Goal: Task Accomplishment & Management: Manage account settings

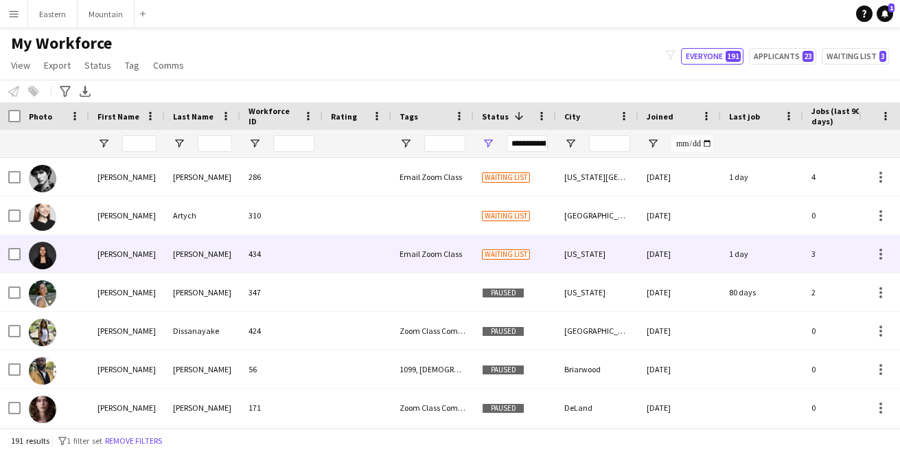
click at [238, 261] on div "[PERSON_NAME]" at bounding box center [203, 254] width 76 height 38
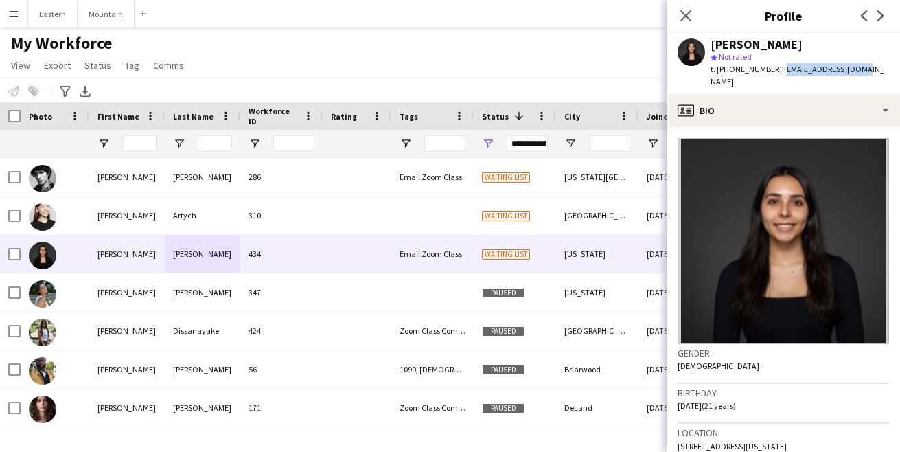
drag, startPoint x: 850, startPoint y: 71, endPoint x: 772, endPoint y: 71, distance: 78.3
click at [772, 71] on div "Daniela Ayala star Not rated t. +17025395552 | ddayala29@gmail.com" at bounding box center [783, 63] width 233 height 61
copy span "[EMAIL_ADDRESS][DOMAIN_NAME]"
click at [685, 16] on icon at bounding box center [685, 15] width 13 height 13
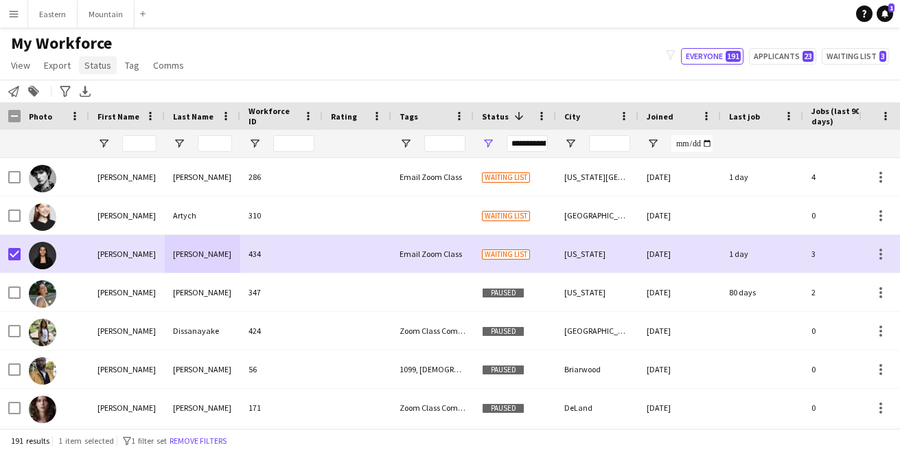
click at [106, 67] on span "Status" at bounding box center [97, 65] width 27 height 12
click at [106, 94] on link "Edit" at bounding box center [127, 94] width 96 height 29
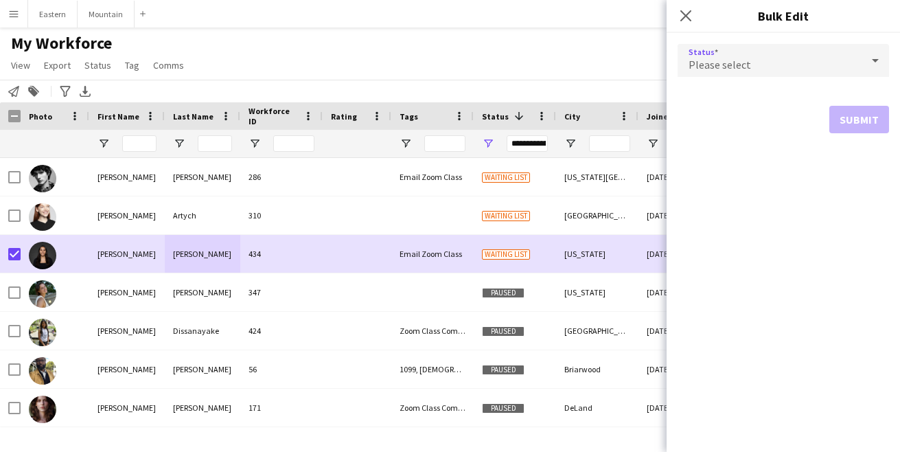
click at [708, 58] on span "Please select" at bounding box center [719, 65] width 62 height 14
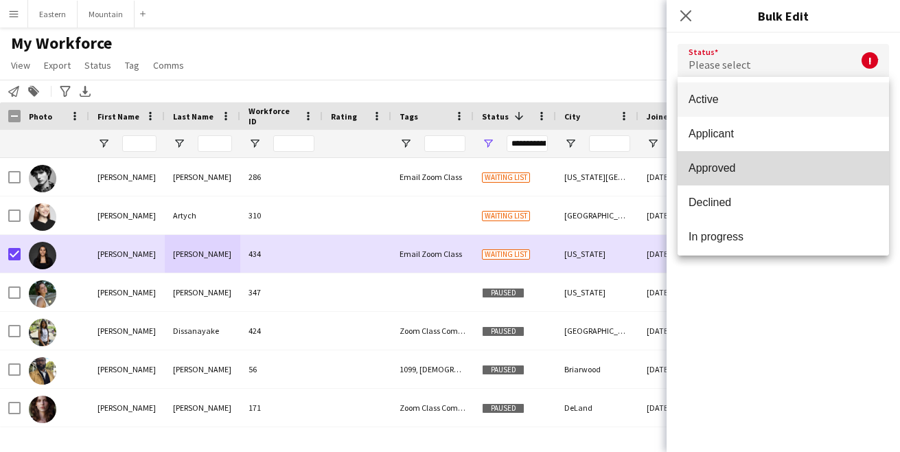
click at [724, 167] on span "Approved" at bounding box center [782, 167] width 189 height 13
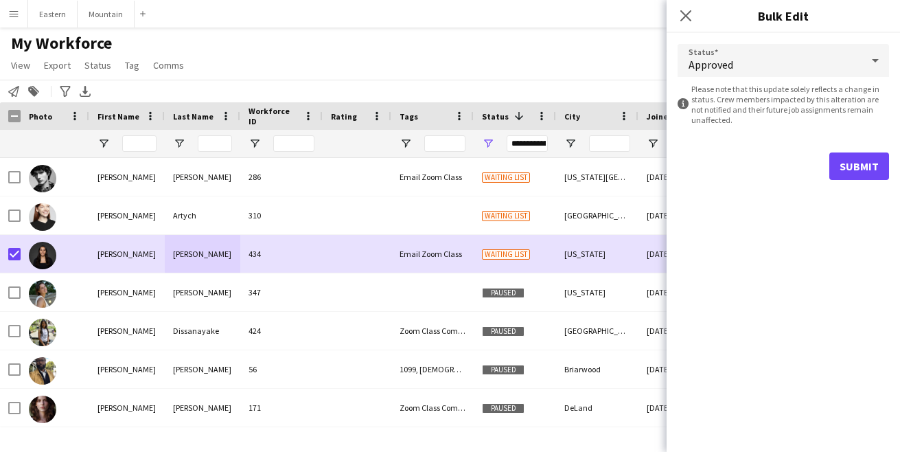
click at [850, 169] on button "Submit" at bounding box center [859, 165] width 60 height 27
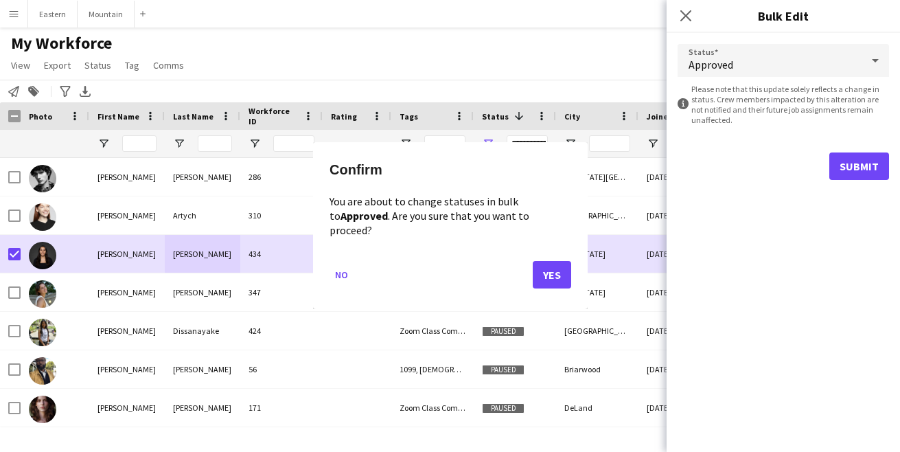
click at [555, 264] on button "Yes" at bounding box center [552, 275] width 38 height 27
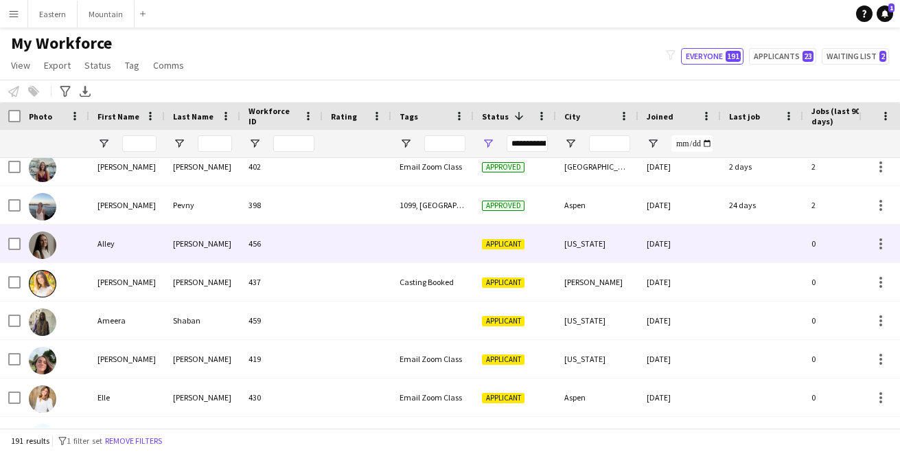
scroll to position [1845, 0]
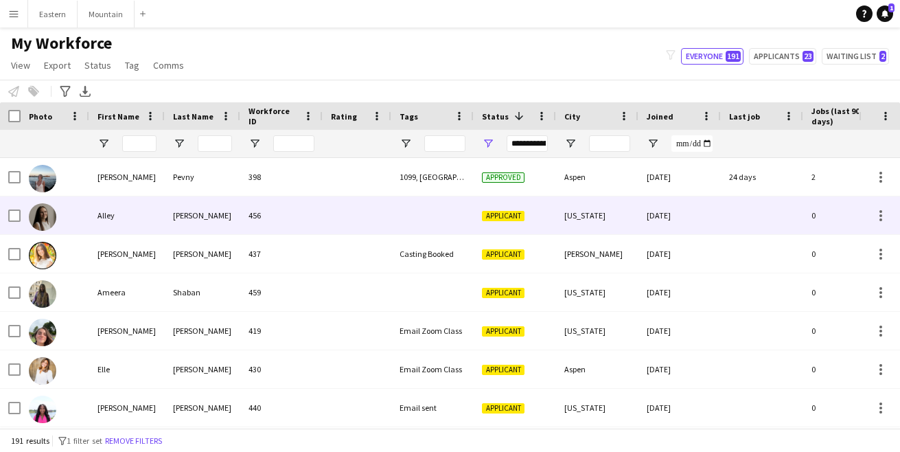
click at [292, 223] on div "456" at bounding box center [281, 215] width 82 height 38
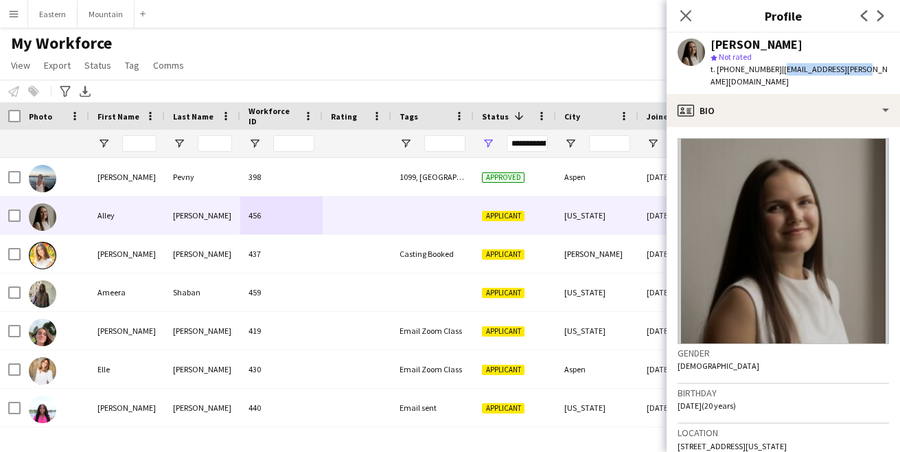
drag, startPoint x: 773, startPoint y: 71, endPoint x: 857, endPoint y: 73, distance: 84.5
click at [857, 73] on div "Alley Bowman star Not rated t. +15027940380 | alley.bowman@gwu.edu" at bounding box center [783, 63] width 233 height 61
copy span "[EMAIL_ADDRESS][PERSON_NAME][DOMAIN_NAME]"
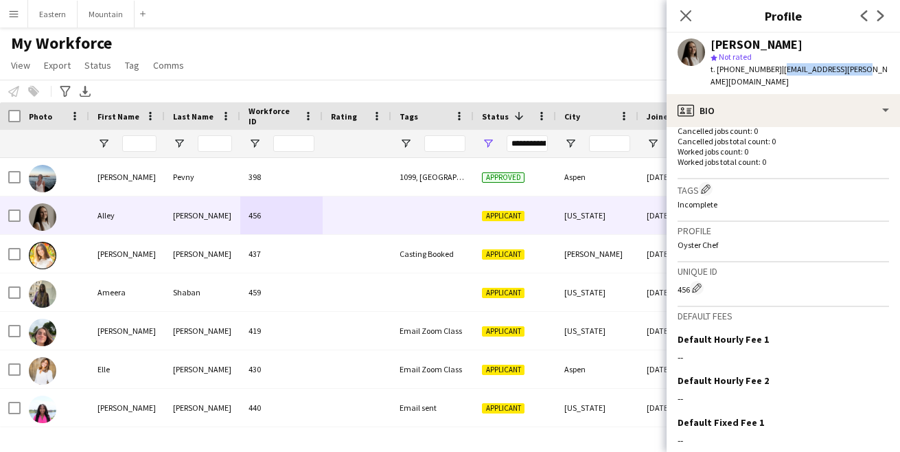
scroll to position [367, 0]
click at [707, 184] on app-icon "Edit crew company tags" at bounding box center [706, 189] width 10 height 10
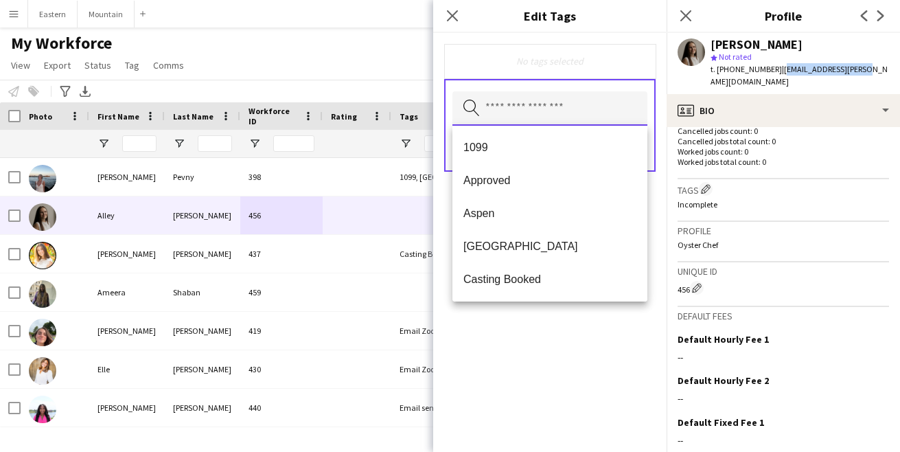
click at [530, 117] on input "text" at bounding box center [549, 108] width 195 height 34
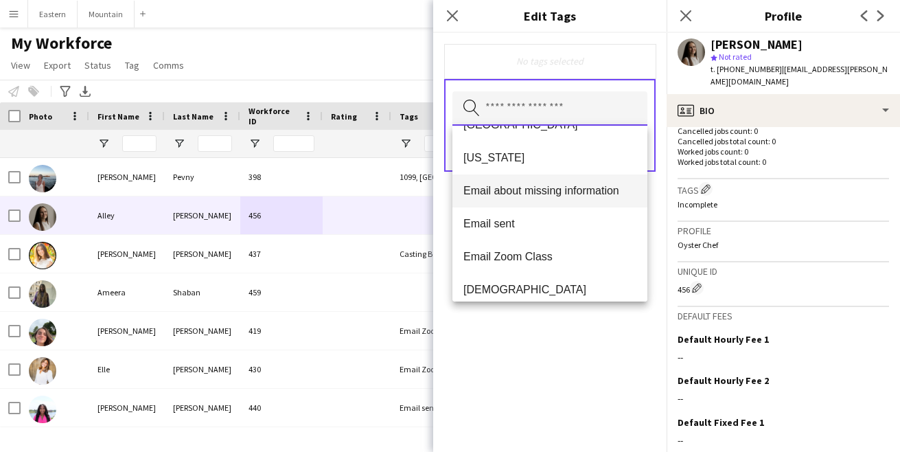
scroll to position [187, 0]
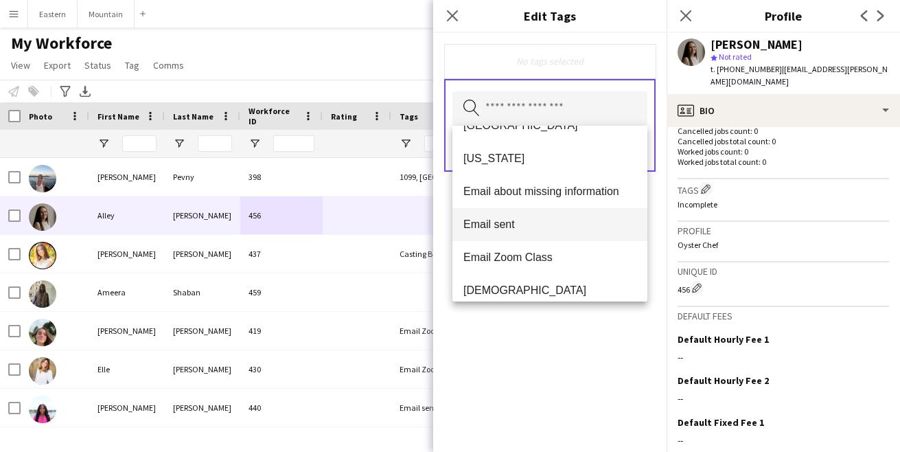
click at [518, 229] on span "Email sent" at bounding box center [549, 224] width 173 height 13
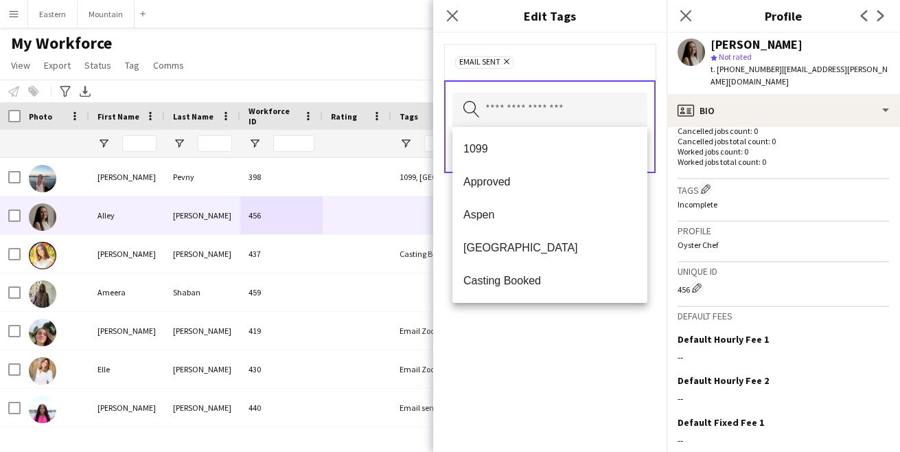
click at [531, 365] on div "Email sent Remove Search by tag name Save" at bounding box center [549, 242] width 233 height 419
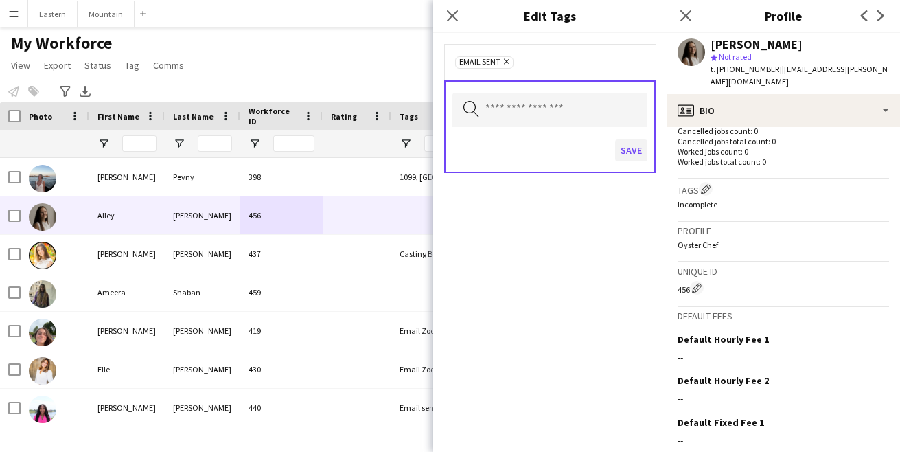
click at [636, 148] on button "Save" at bounding box center [631, 150] width 32 height 22
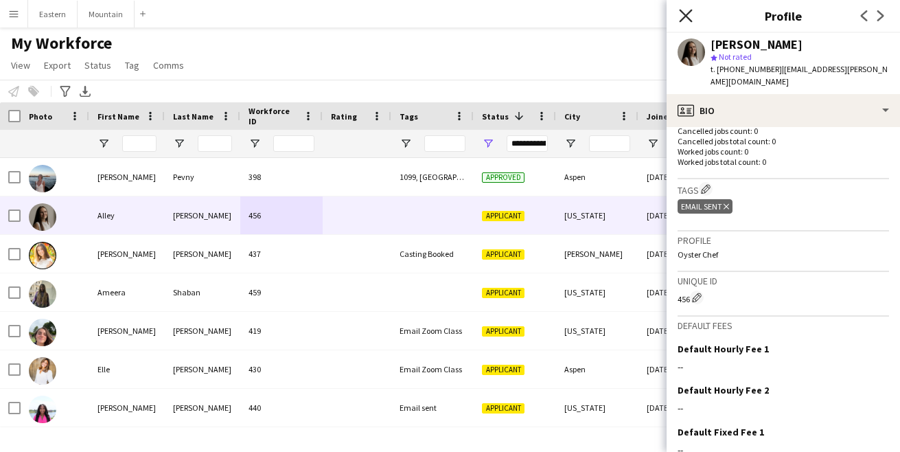
click at [691, 12] on icon at bounding box center [685, 15] width 13 height 13
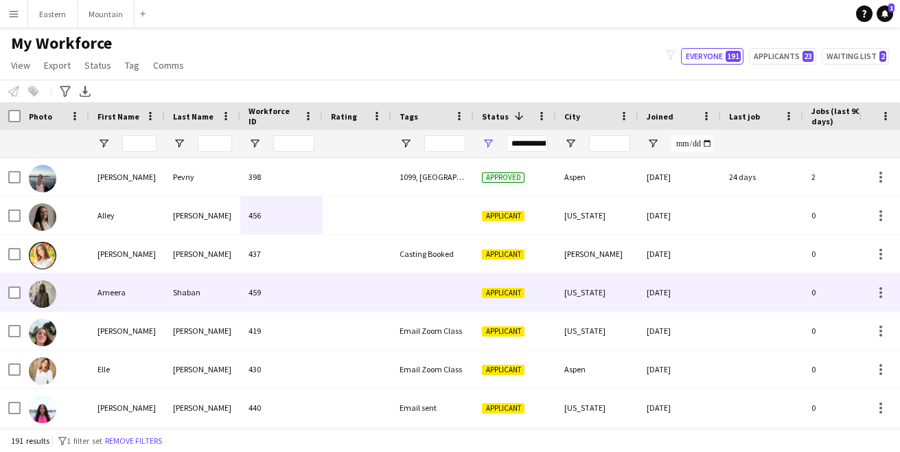
click at [412, 294] on div at bounding box center [432, 292] width 82 height 38
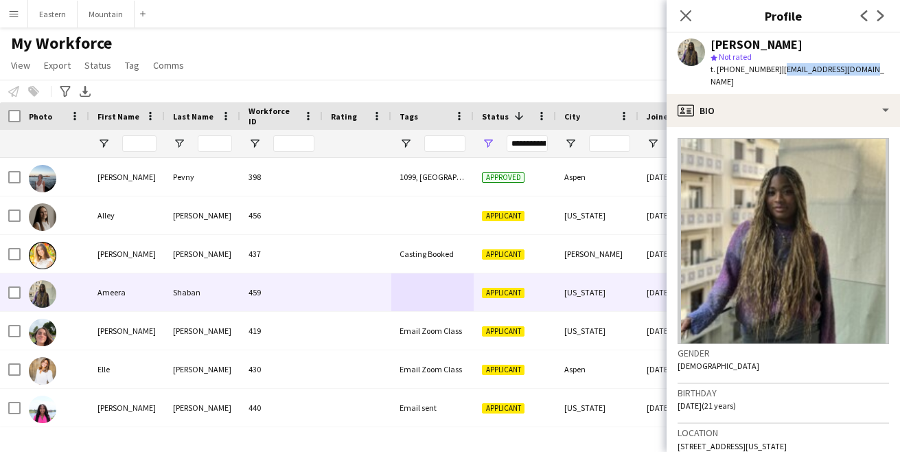
drag, startPoint x: 772, startPoint y: 71, endPoint x: 864, endPoint y: 71, distance: 92.0
click at [864, 71] on div "Ameera Shaban star Not rated t. +19147272535 | ashaban8104@gmail.com" at bounding box center [783, 63] width 233 height 61
copy span "[EMAIL_ADDRESS][DOMAIN_NAME]"
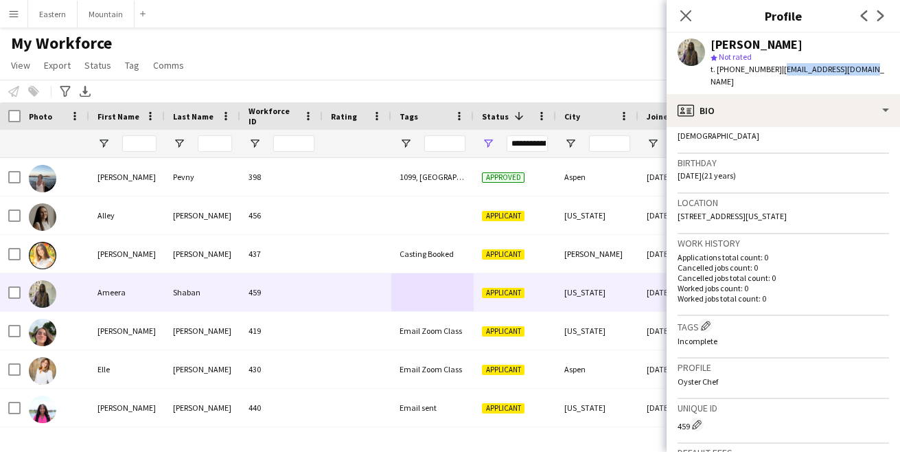
scroll to position [239, 0]
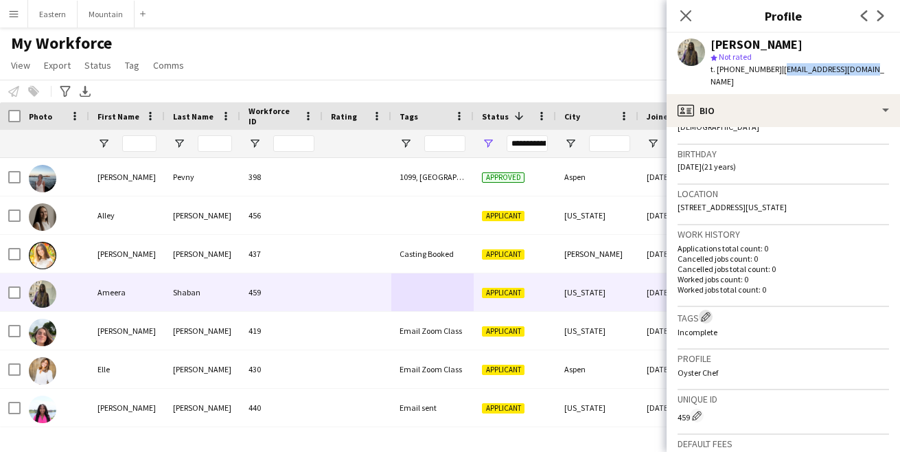
click at [710, 312] on app-icon "Edit crew company tags" at bounding box center [706, 317] width 10 height 10
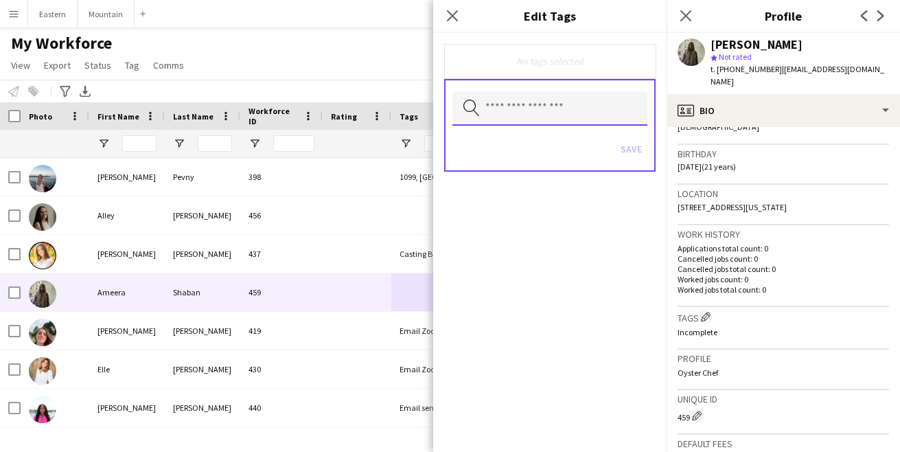
click at [485, 94] on input "text" at bounding box center [549, 108] width 195 height 34
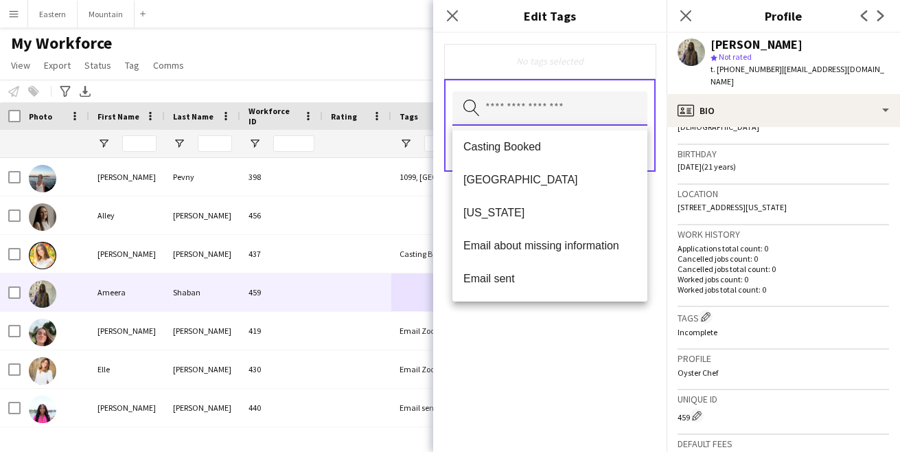
scroll to position [160, 0]
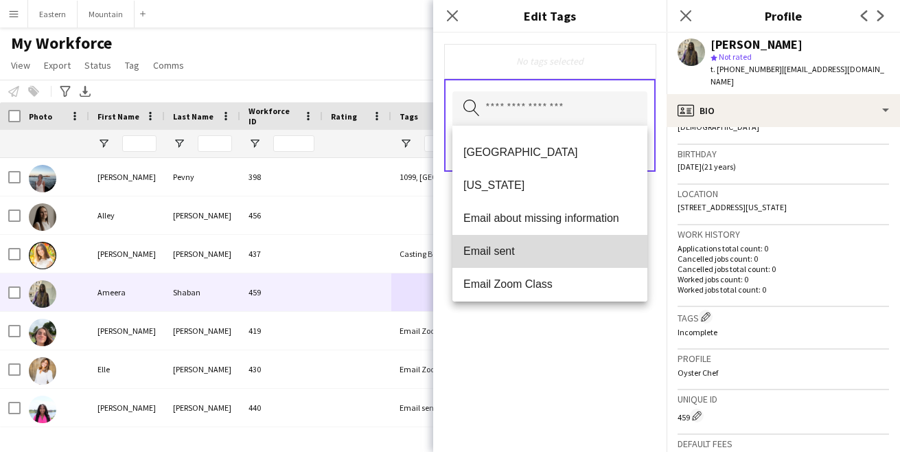
click at [494, 244] on span "Email sent" at bounding box center [549, 250] width 173 height 13
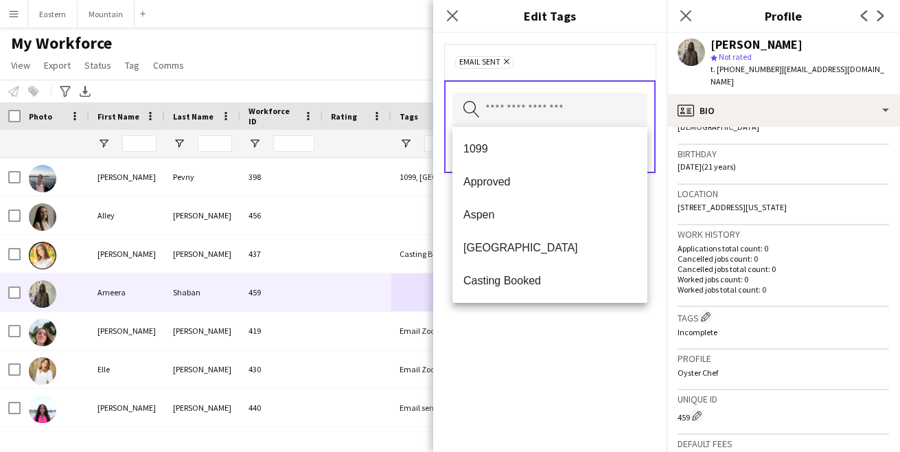
click at [574, 369] on div "Email sent Remove Search by tag name Save" at bounding box center [549, 242] width 233 height 419
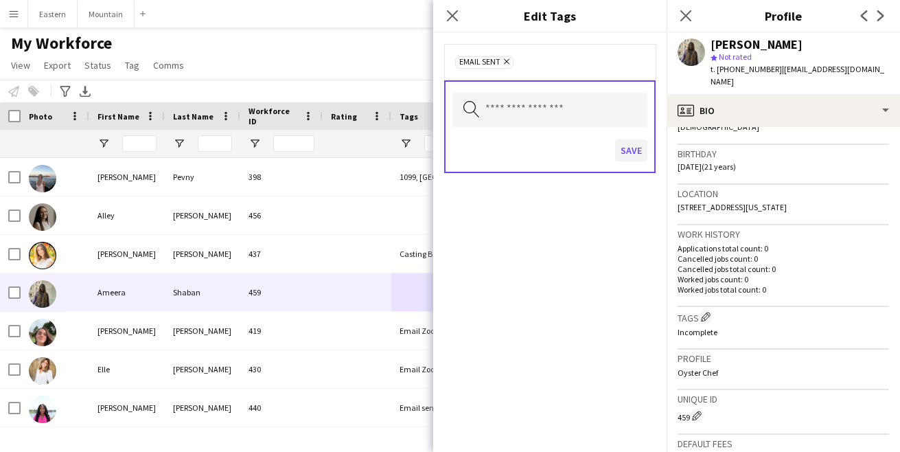
click at [632, 157] on button "Save" at bounding box center [631, 150] width 32 height 22
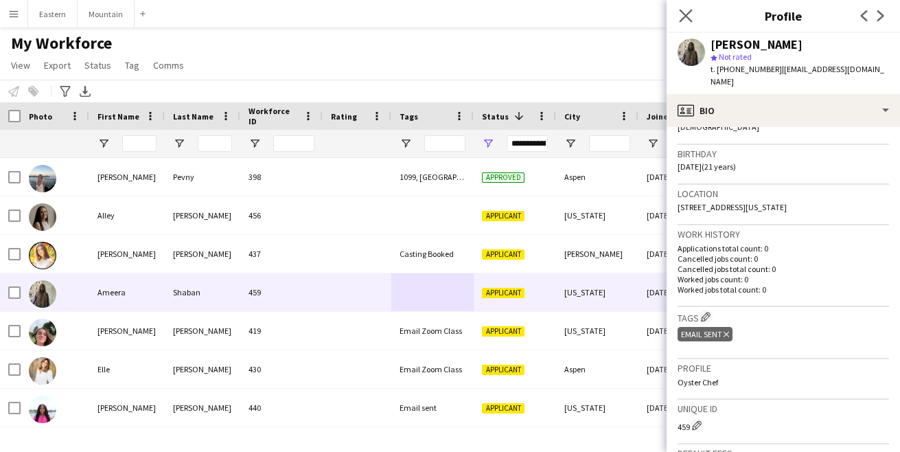
click at [693, 15] on app-icon "Close pop-in" at bounding box center [686, 16] width 20 height 20
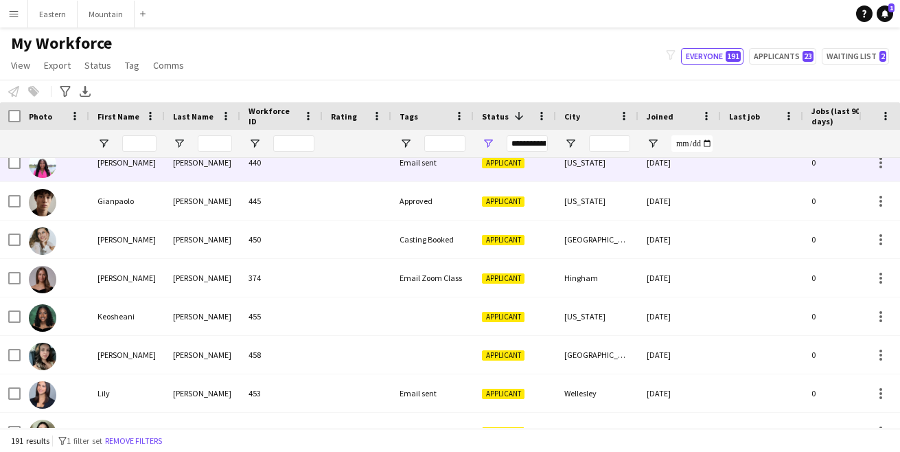
scroll to position [2090, 0]
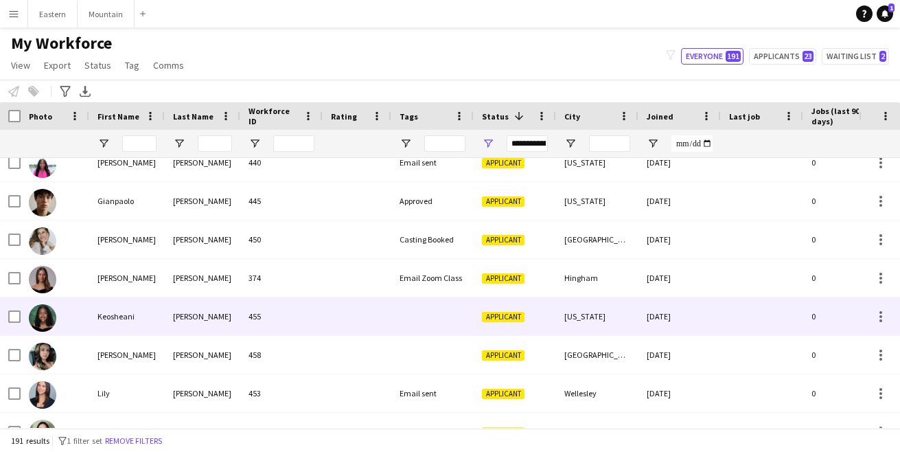
click at [396, 310] on div at bounding box center [432, 316] width 82 height 38
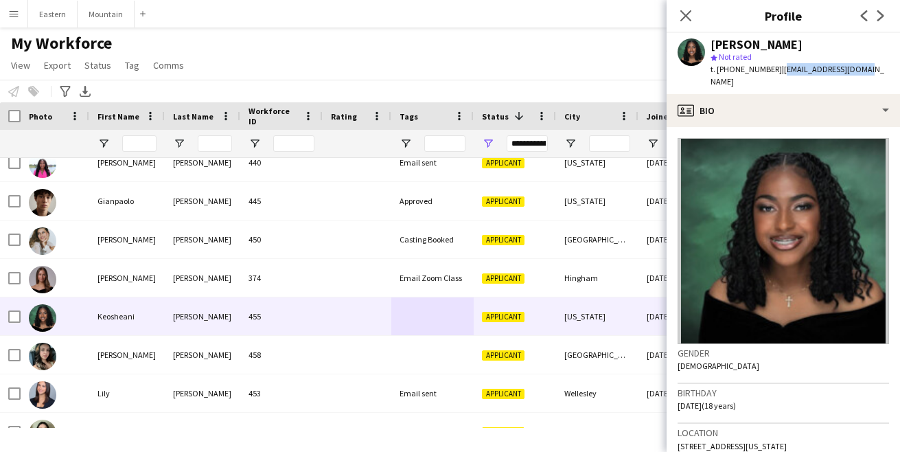
drag, startPoint x: 772, startPoint y: 68, endPoint x: 855, endPoint y: 67, distance: 82.4
click at [855, 67] on div "Keosheani Knowles star Not rated t. +14156840497 | kkeosheani@gmail.com" at bounding box center [783, 63] width 233 height 61
copy span "[EMAIL_ADDRESS][DOMAIN_NAME]"
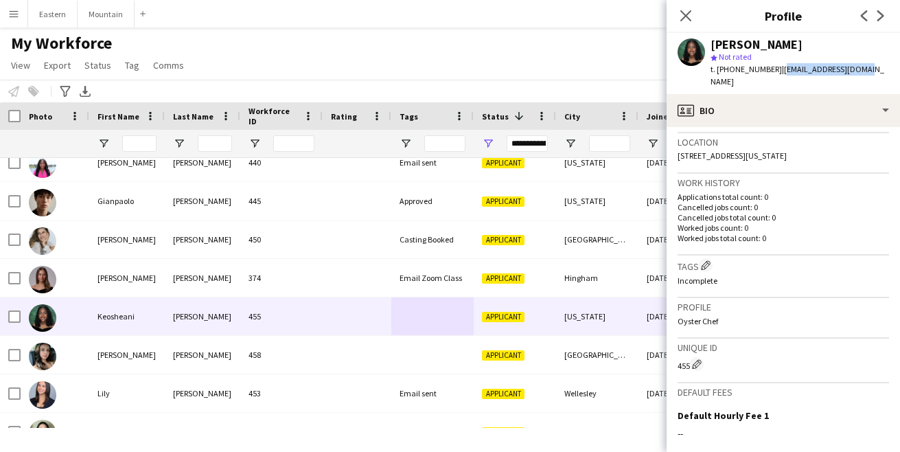
scroll to position [311, 0]
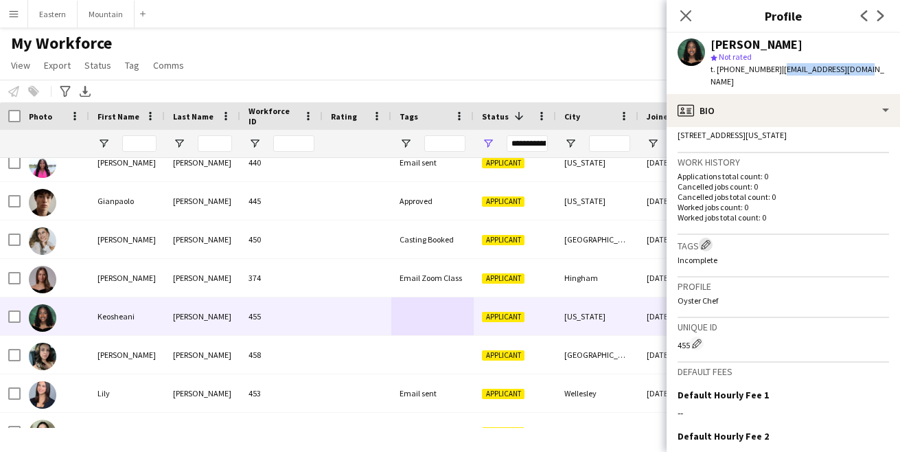
click at [710, 240] on app-icon "Edit crew company tags" at bounding box center [706, 245] width 10 height 10
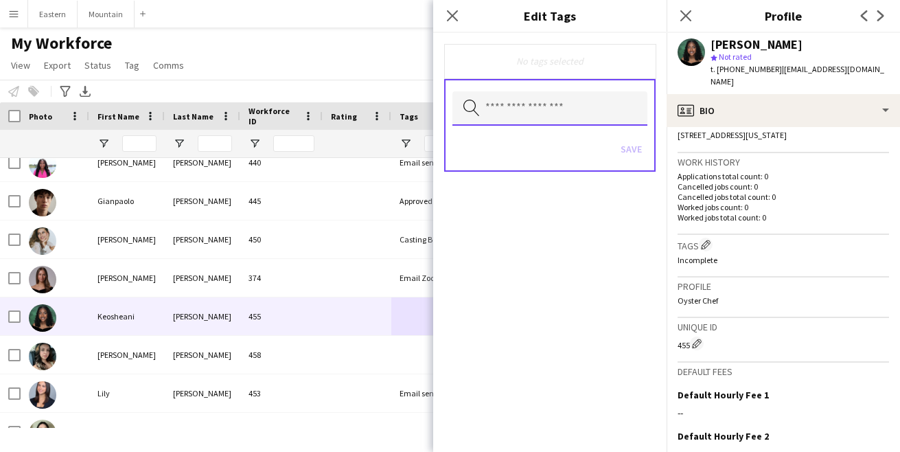
click at [550, 111] on input "text" at bounding box center [549, 108] width 195 height 34
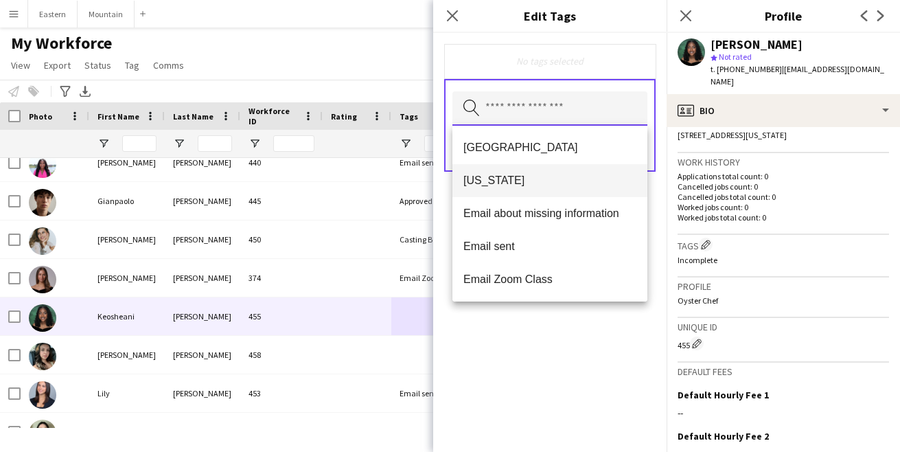
scroll to position [172, 0]
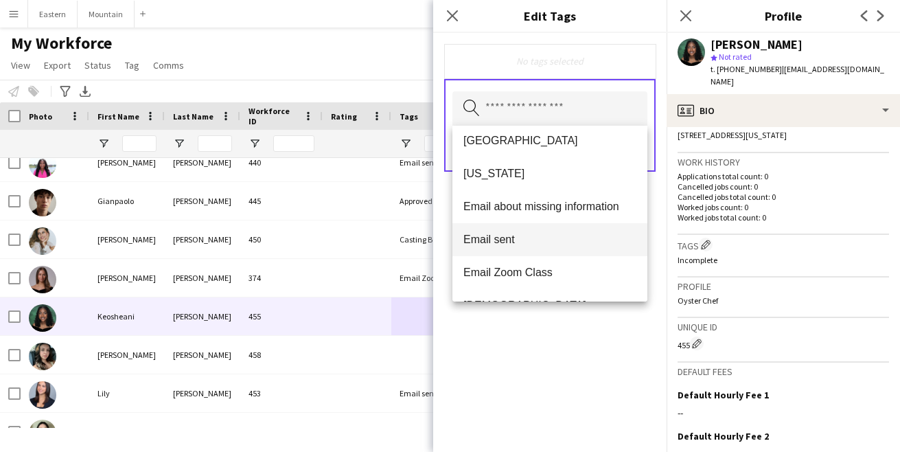
click at [514, 239] on span "Email sent" at bounding box center [549, 239] width 173 height 13
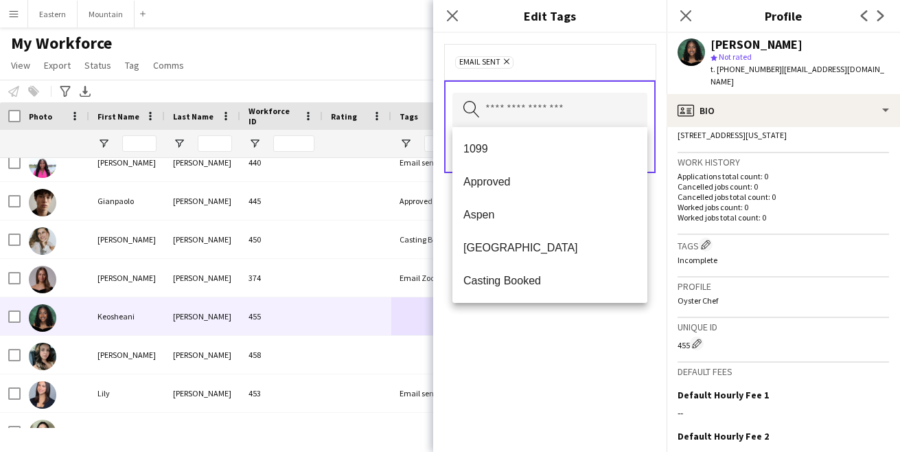
click at [540, 370] on div "Email sent Remove Search by tag name Save" at bounding box center [549, 242] width 233 height 419
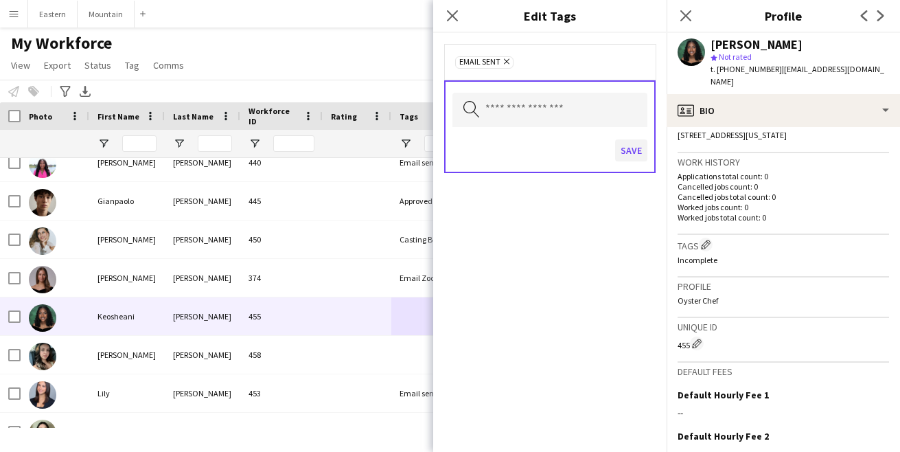
click at [629, 152] on button "Save" at bounding box center [631, 150] width 32 height 22
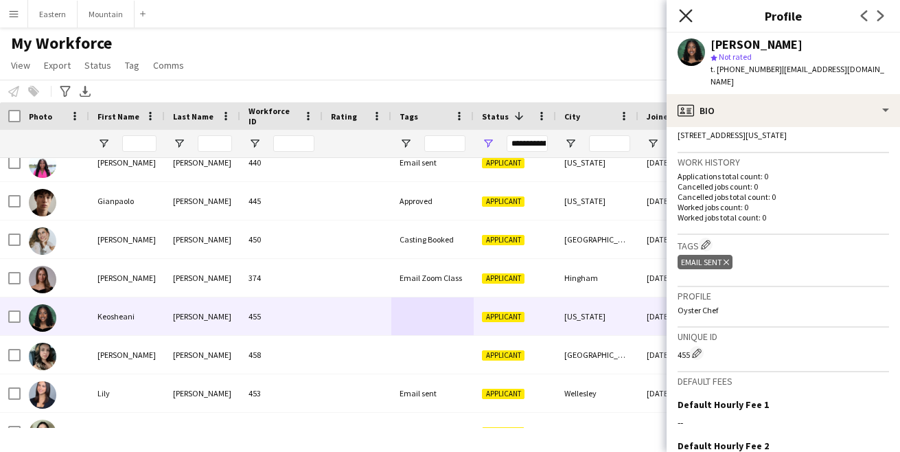
click at [686, 12] on icon "Close pop-in" at bounding box center [685, 15] width 13 height 13
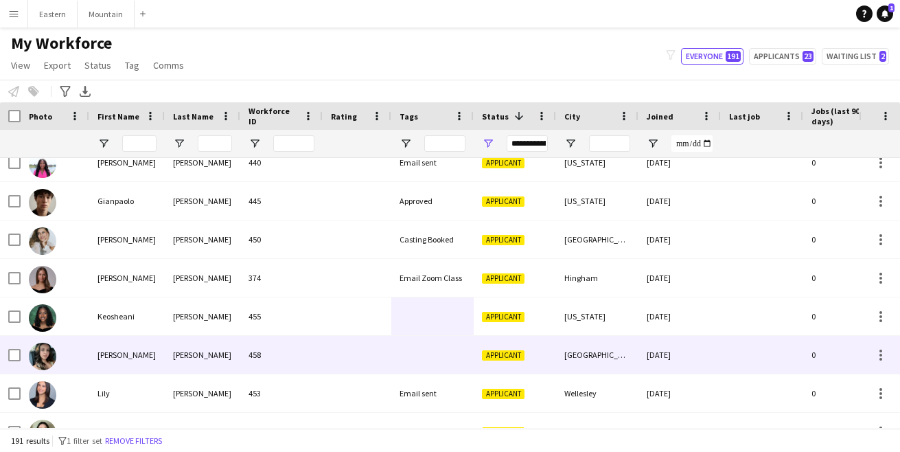
click at [451, 347] on div at bounding box center [432, 355] width 82 height 38
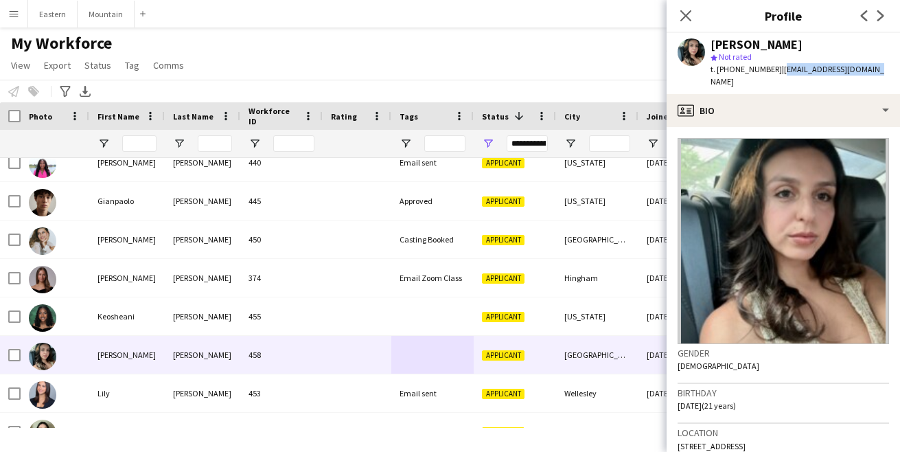
drag, startPoint x: 772, startPoint y: 69, endPoint x: 863, endPoint y: 69, distance: 90.6
click at [863, 69] on div "Laura Rodriguez star Not rated t. +14045398600 | 20laurodri04@gmail.com" at bounding box center [783, 63] width 233 height 61
copy span "[EMAIL_ADDRESS][DOMAIN_NAME]"
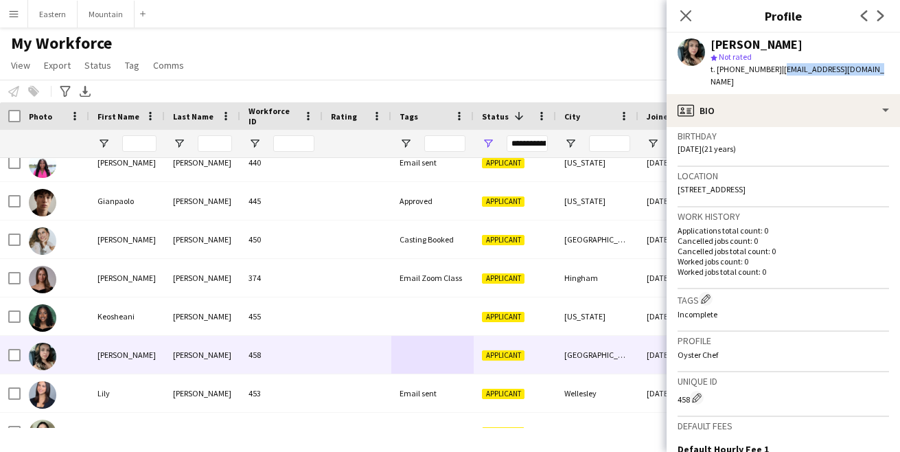
scroll to position [261, 0]
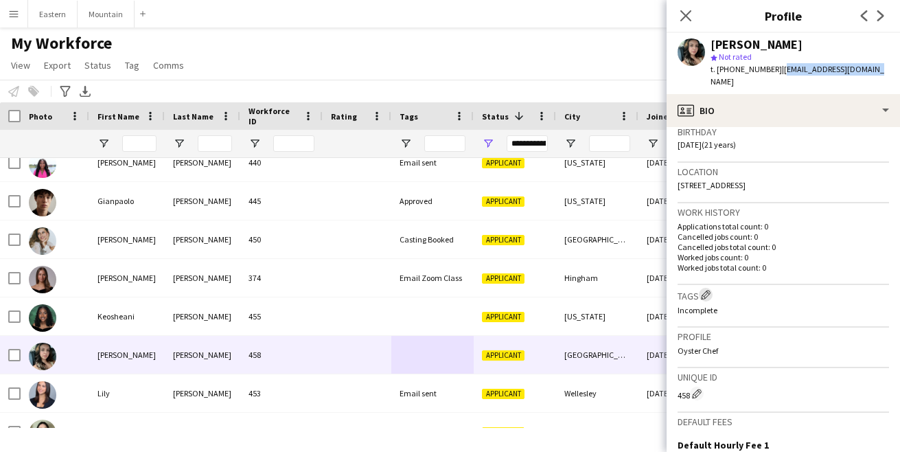
click at [708, 290] on app-icon "Edit crew company tags" at bounding box center [706, 295] width 10 height 10
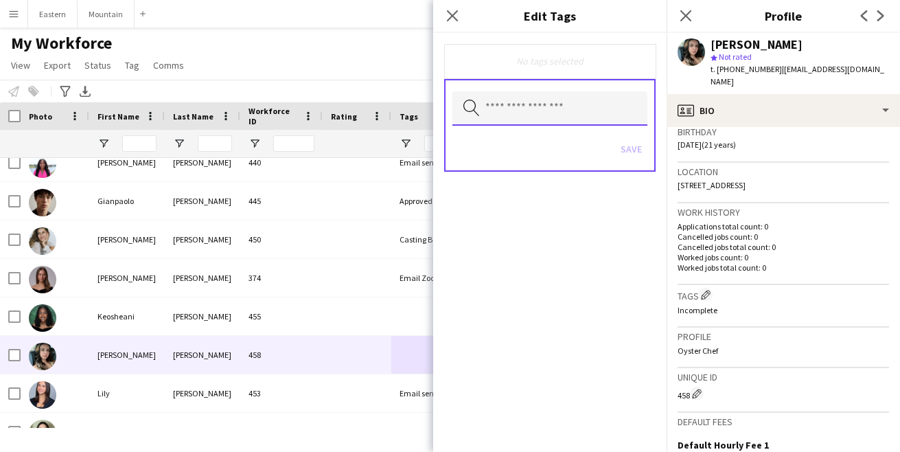
click at [524, 107] on input "text" at bounding box center [549, 108] width 195 height 34
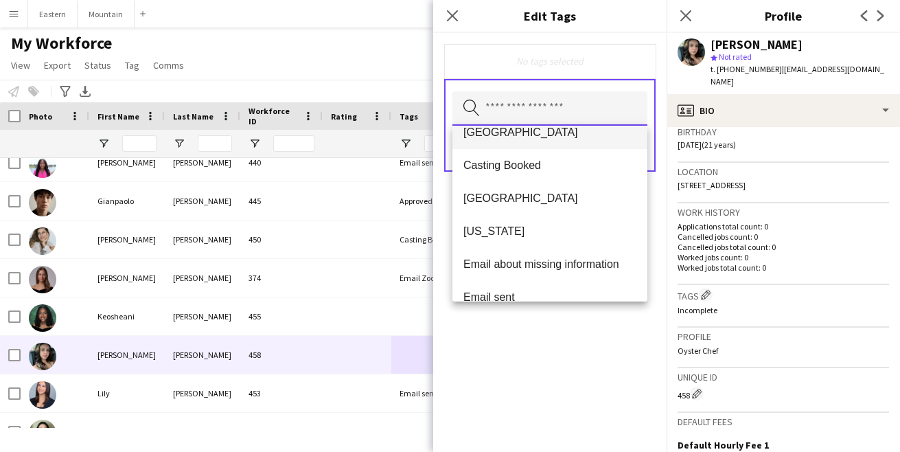
scroll to position [139, 0]
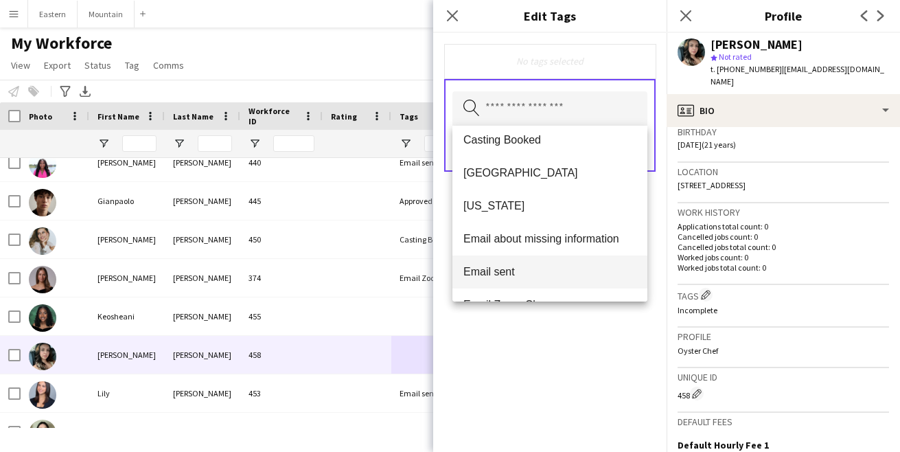
click at [507, 258] on mat-option "Email sent" at bounding box center [549, 271] width 195 height 33
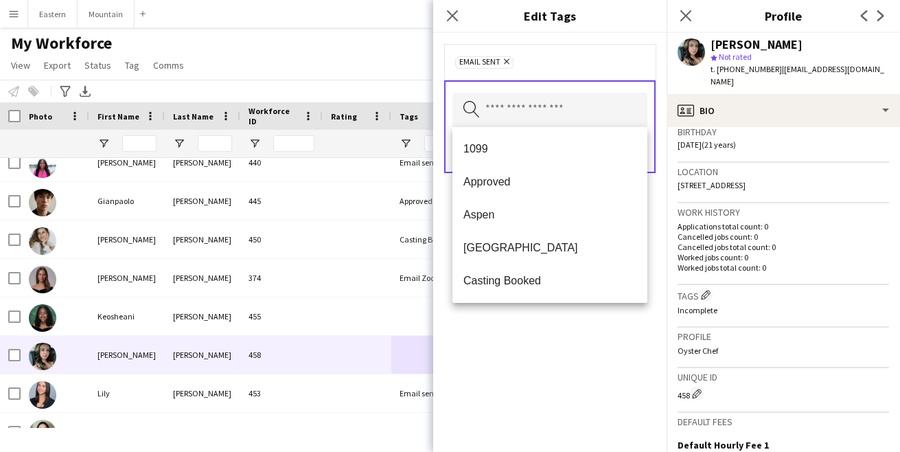
click at [586, 327] on div "Email sent Remove Search by tag name Save" at bounding box center [549, 242] width 233 height 419
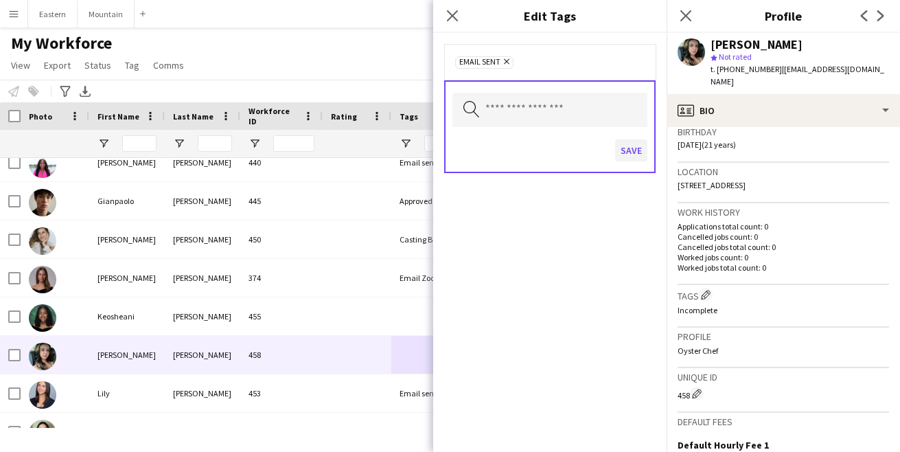
click at [634, 156] on button "Save" at bounding box center [631, 150] width 32 height 22
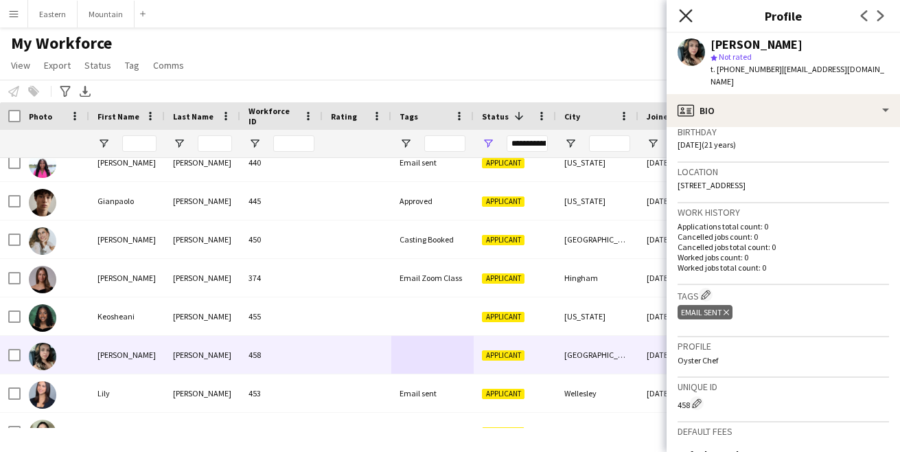
click at [687, 12] on icon "Close pop-in" at bounding box center [685, 15] width 13 height 13
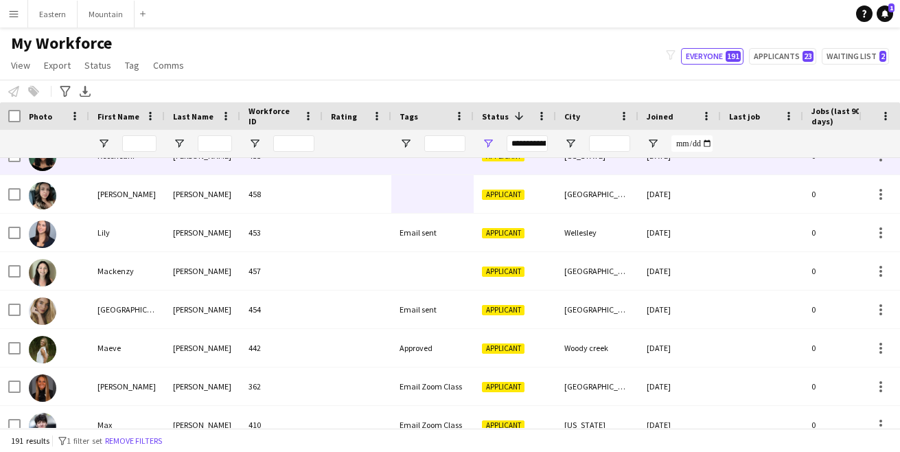
scroll to position [2257, 0]
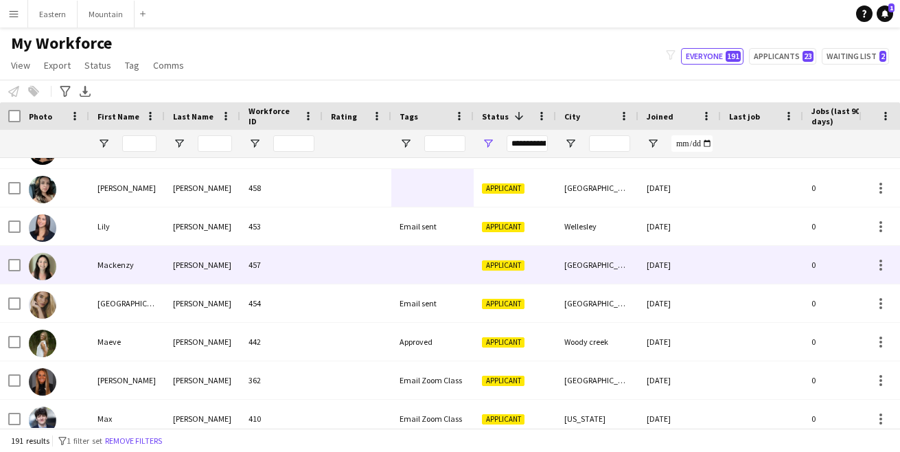
click at [417, 264] on div at bounding box center [432, 265] width 82 height 38
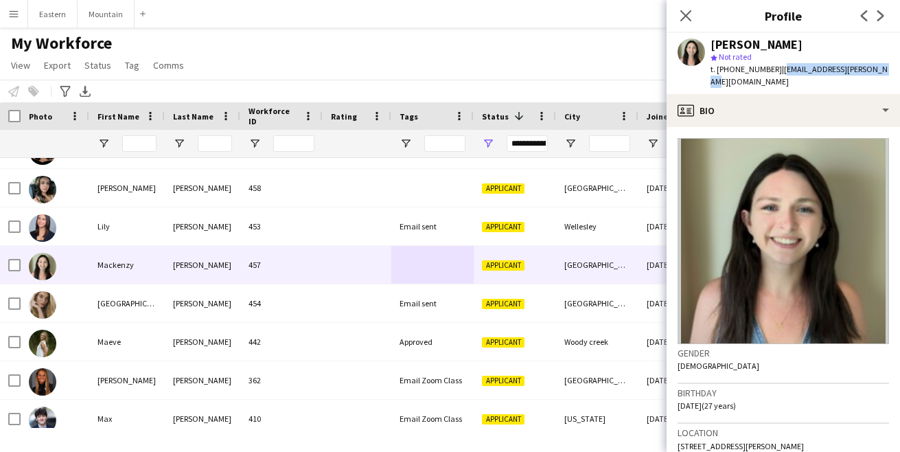
drag, startPoint x: 772, startPoint y: 70, endPoint x: 874, endPoint y: 70, distance: 101.6
click at [874, 70] on div "Mackenzy Calvin star Not rated t. +18312524585 | mackenzy.calvin@gmail.com" at bounding box center [783, 63] width 233 height 61
copy span "mackenzy.calvin@gmail.com"
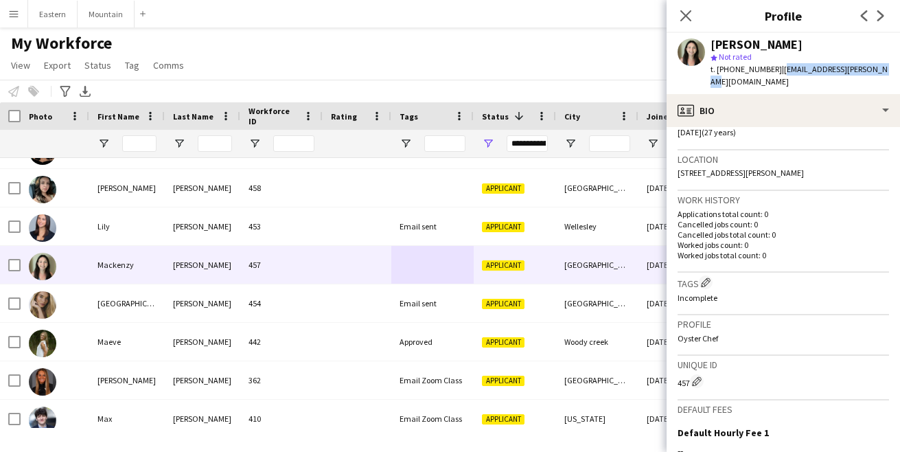
scroll to position [283, 0]
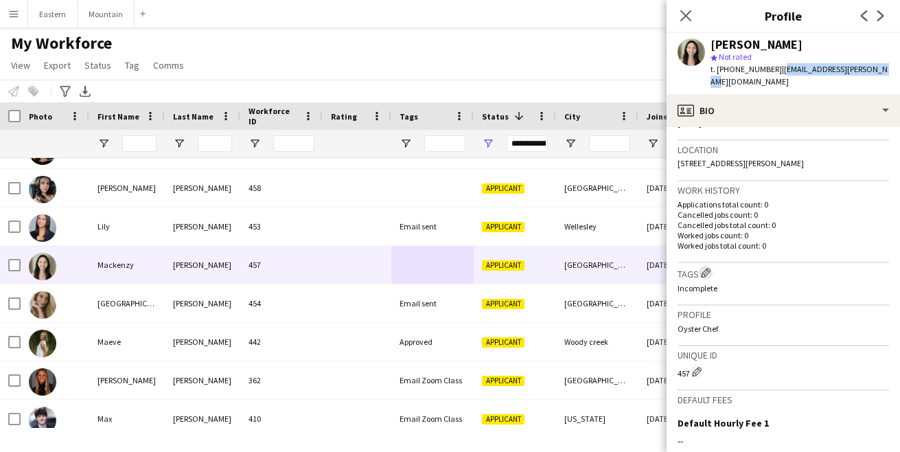
click at [710, 268] on app-icon "Edit crew company tags" at bounding box center [706, 273] width 10 height 10
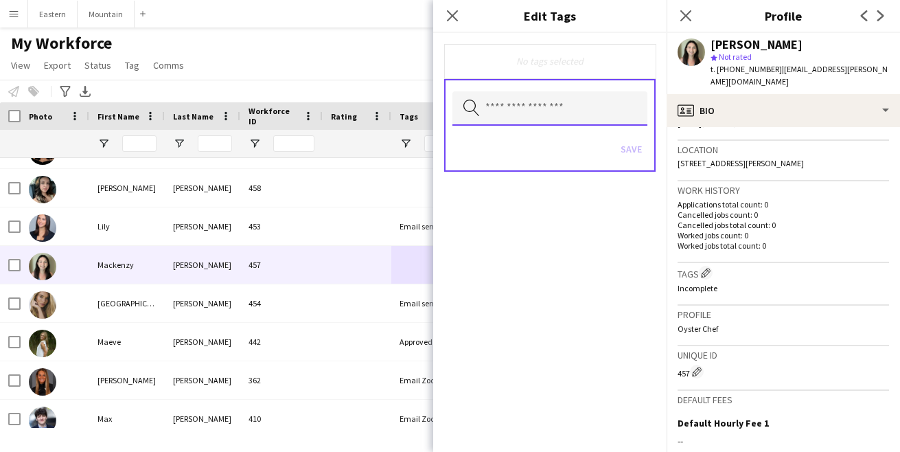
click at [537, 113] on input "text" at bounding box center [549, 108] width 195 height 34
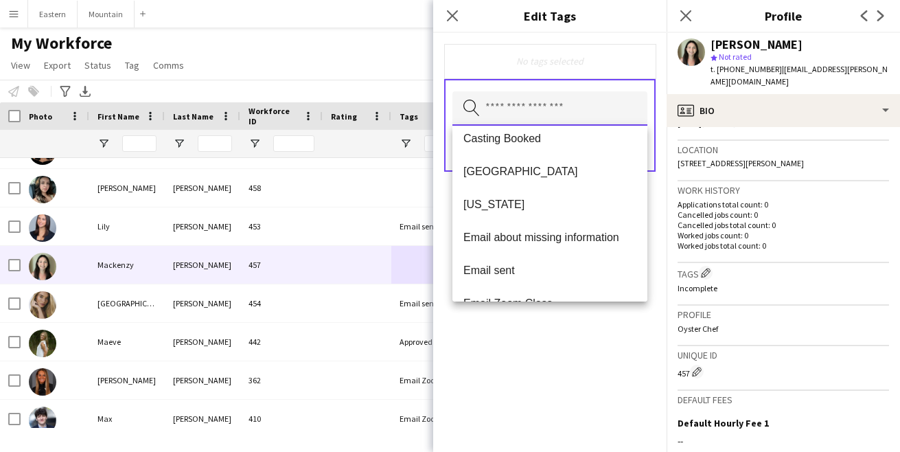
scroll to position [156, 0]
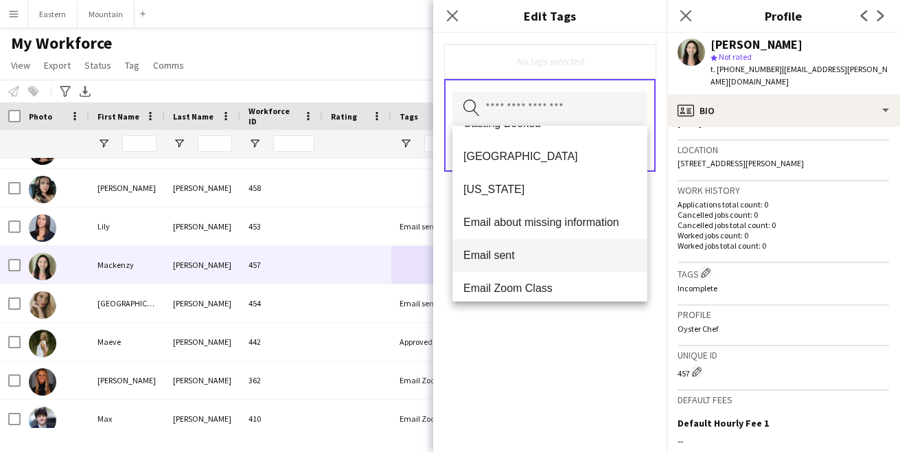
click at [507, 261] on span "Email sent" at bounding box center [549, 254] width 173 height 13
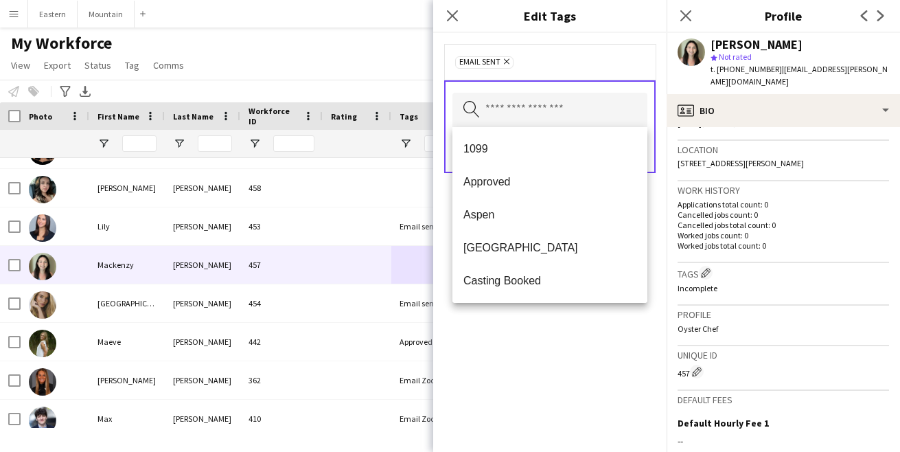
click at [559, 387] on div "Email sent Remove Search by tag name Save" at bounding box center [549, 242] width 233 height 419
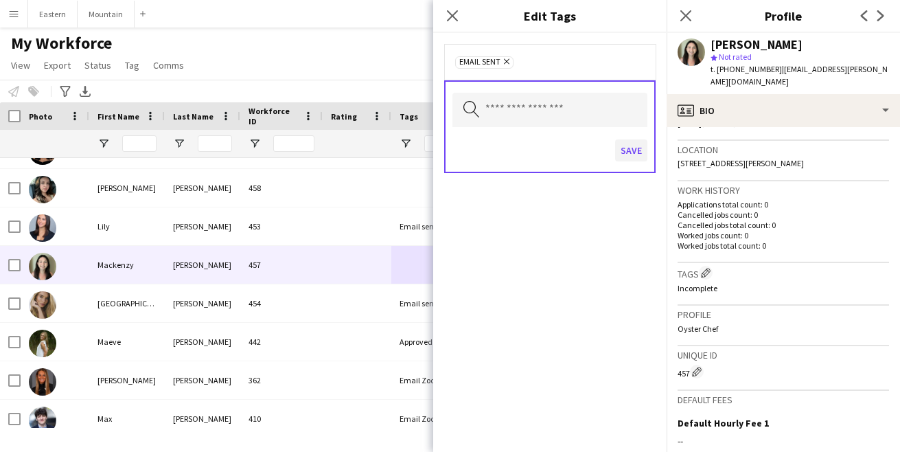
click at [642, 148] on button "Save" at bounding box center [631, 150] width 32 height 22
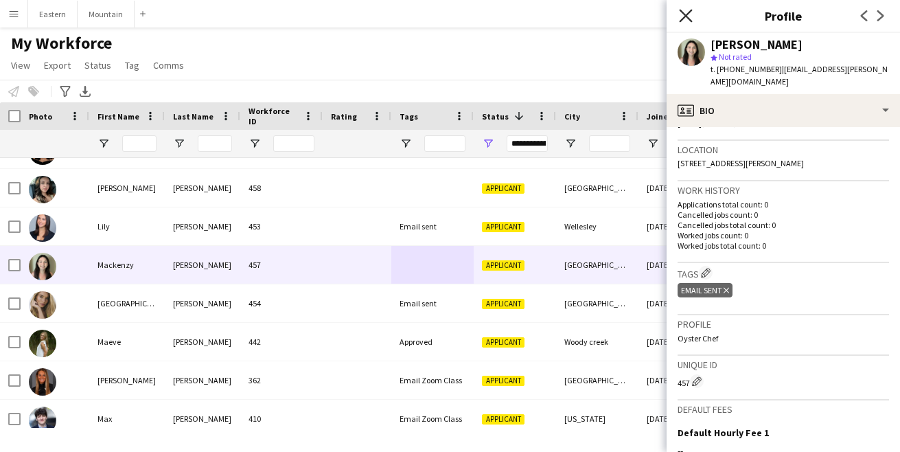
click at [686, 13] on icon "Close pop-in" at bounding box center [685, 15] width 13 height 13
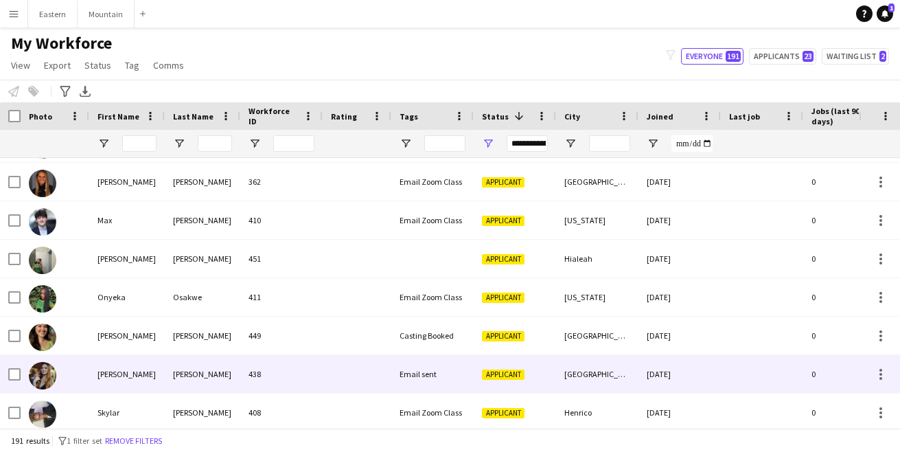
scroll to position [2457, 0]
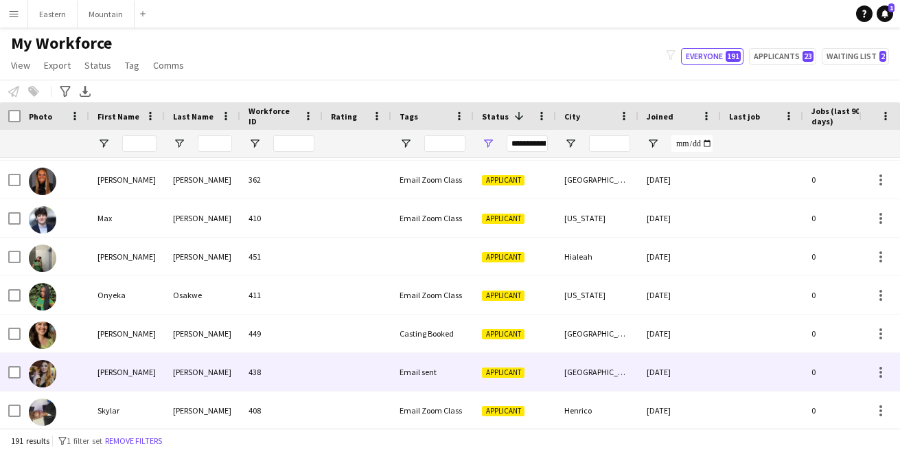
click at [439, 254] on div at bounding box center [432, 257] width 82 height 38
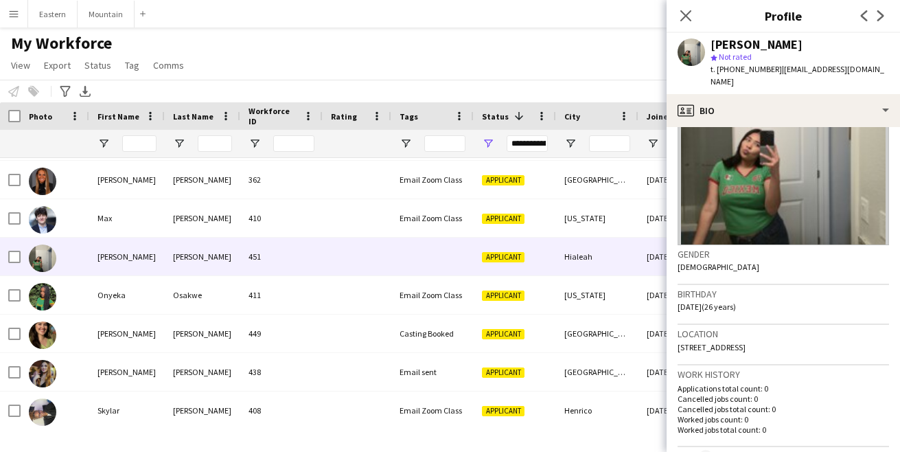
scroll to position [0, 0]
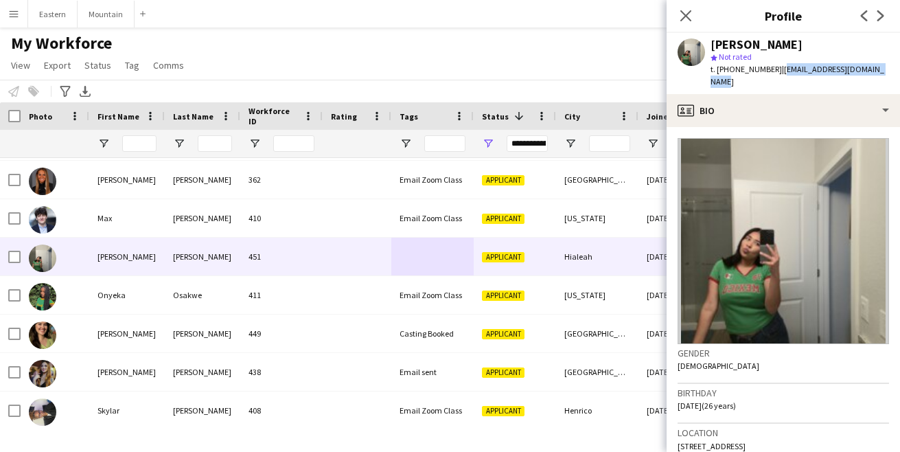
drag, startPoint x: 772, startPoint y: 71, endPoint x: 874, endPoint y: 73, distance: 102.3
click at [874, 73] on div "Natalie Alvarado star Not rated t. +16825406001 | alvaradonatalie4@gmail.com" at bounding box center [783, 63] width 233 height 61
copy span "alvaradonatalie4@gmail.com"
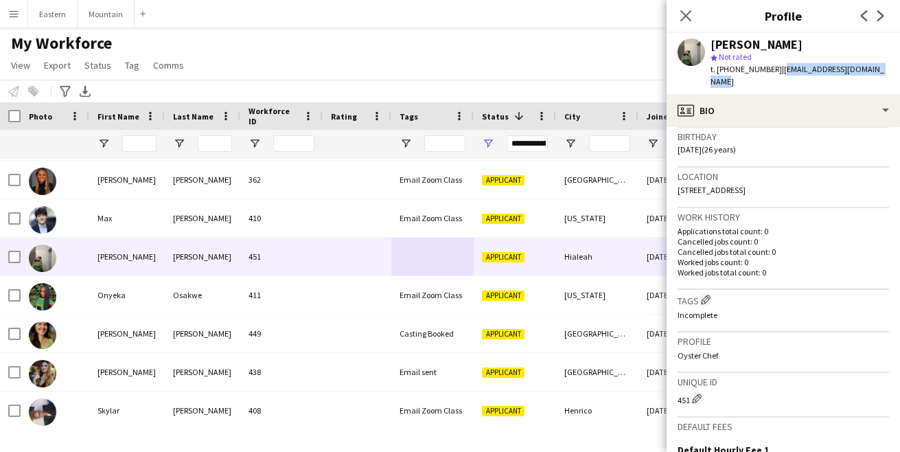
scroll to position [332, 0]
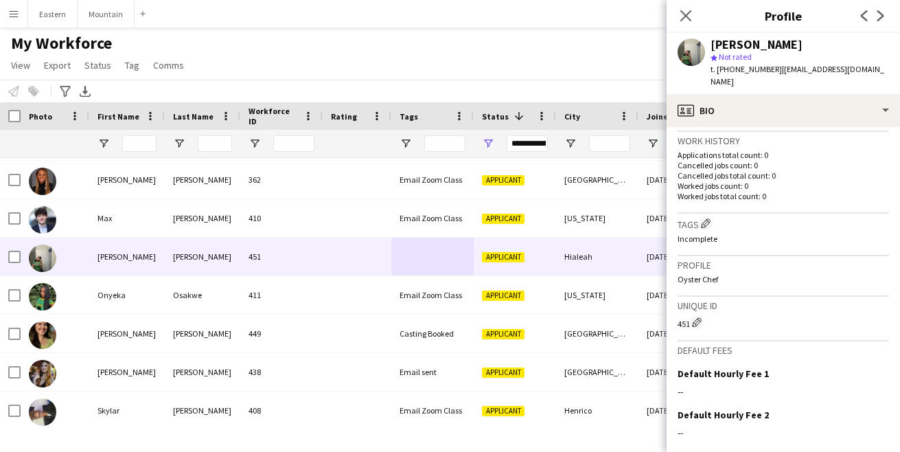
click at [704, 216] on h3 "Tags Edit crew company tags" at bounding box center [783, 223] width 211 height 14
click at [707, 218] on app-icon "Edit crew company tags" at bounding box center [706, 223] width 10 height 10
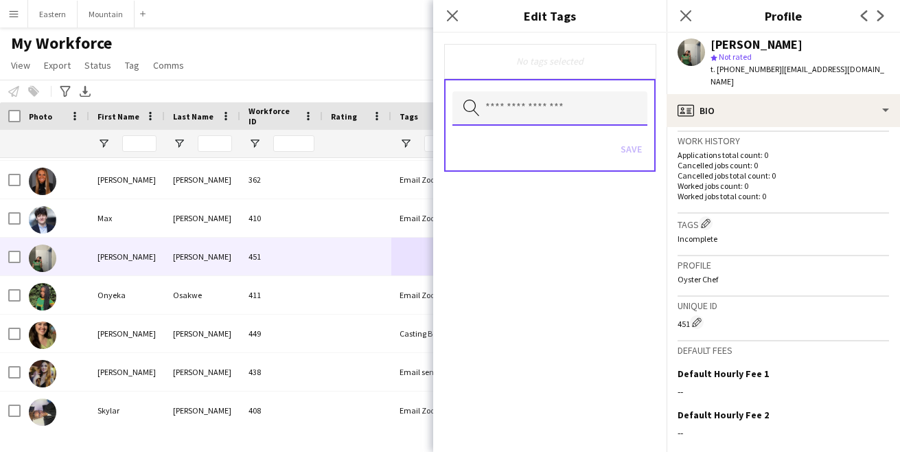
click at [531, 114] on input "text" at bounding box center [549, 108] width 195 height 34
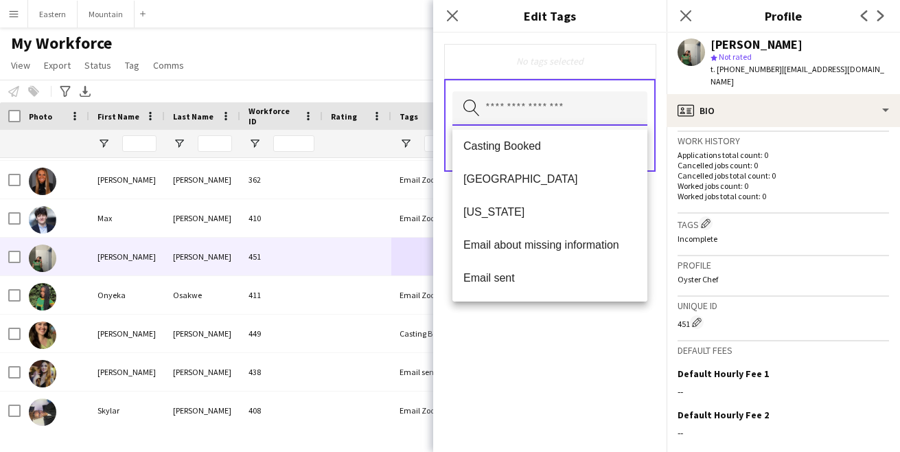
scroll to position [138, 0]
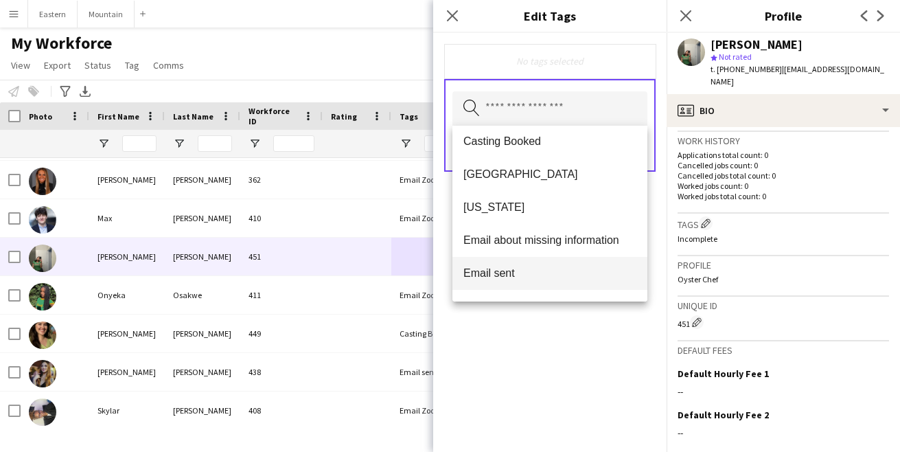
click at [518, 266] on mat-option "Email sent" at bounding box center [549, 273] width 195 height 33
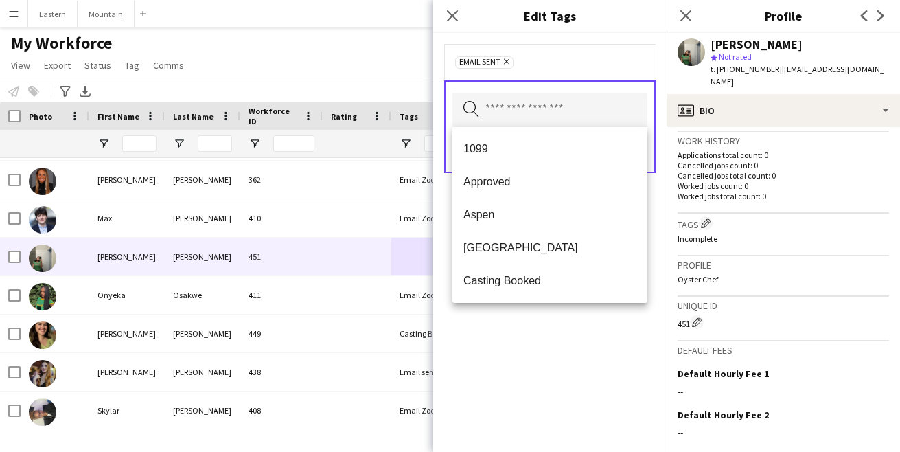
click at [551, 358] on div "Email sent Remove Search by tag name Save" at bounding box center [549, 242] width 233 height 419
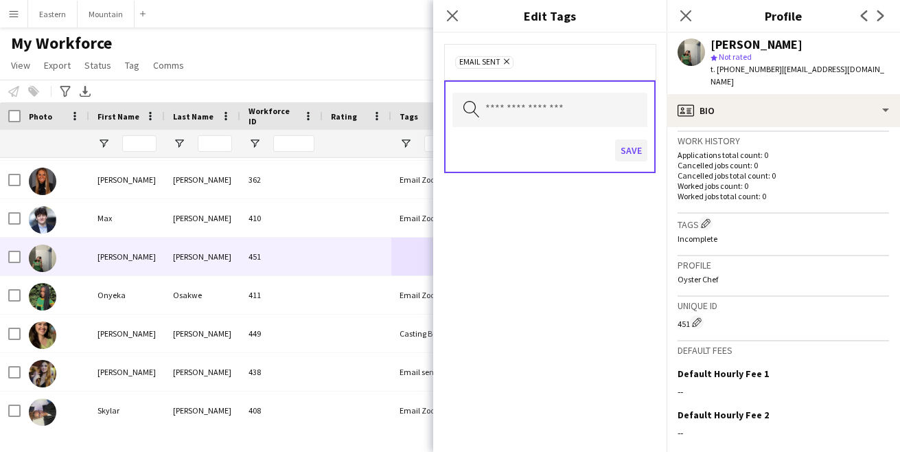
click at [634, 149] on button "Save" at bounding box center [631, 150] width 32 height 22
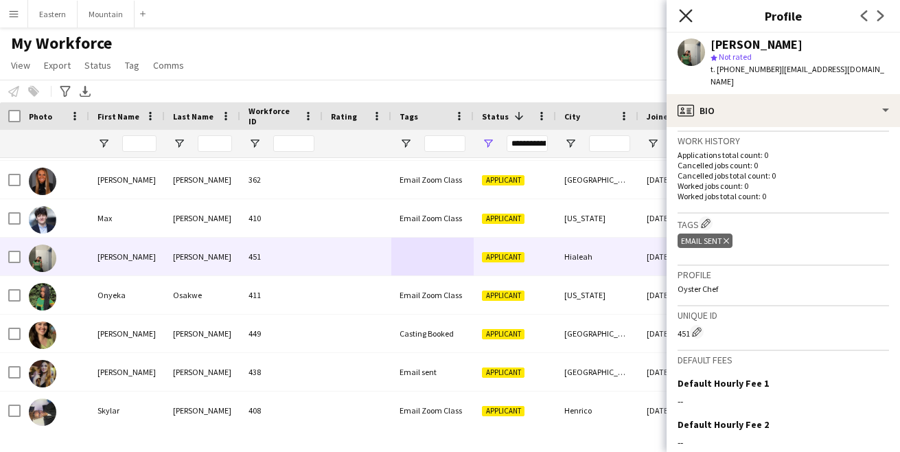
click at [681, 14] on icon "Close pop-in" at bounding box center [685, 15] width 13 height 13
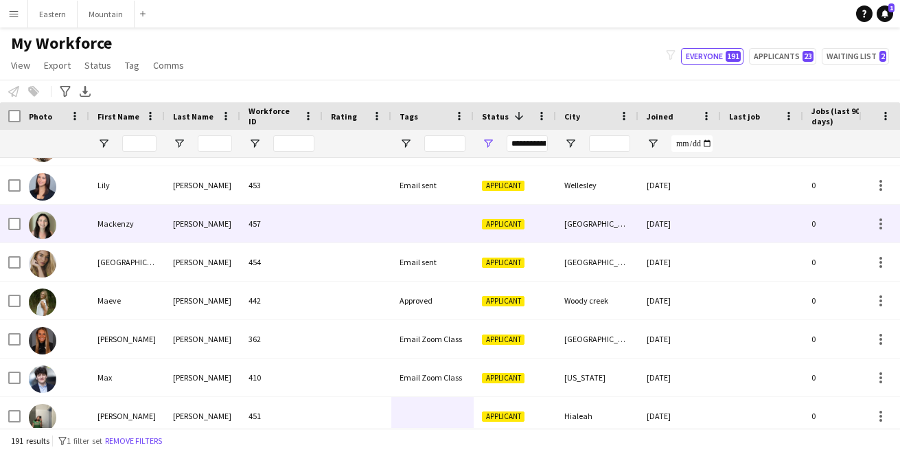
scroll to position [2300, 0]
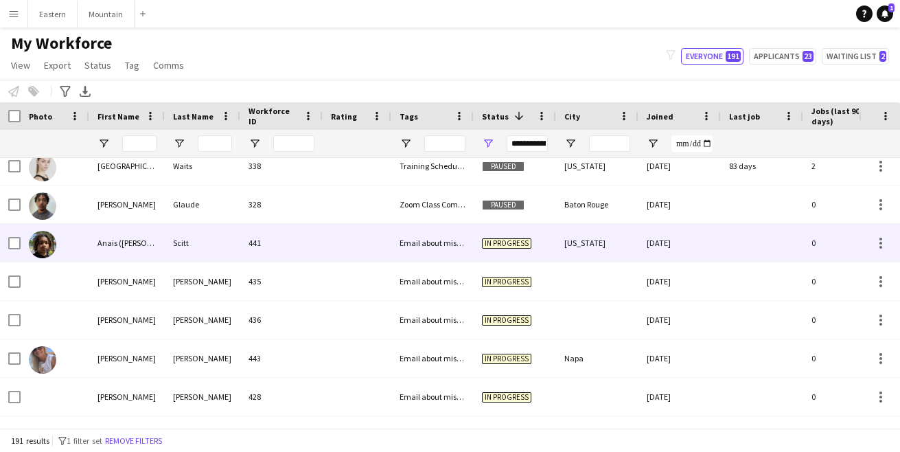
click at [430, 240] on div "Email about missing information" at bounding box center [432, 243] width 82 height 38
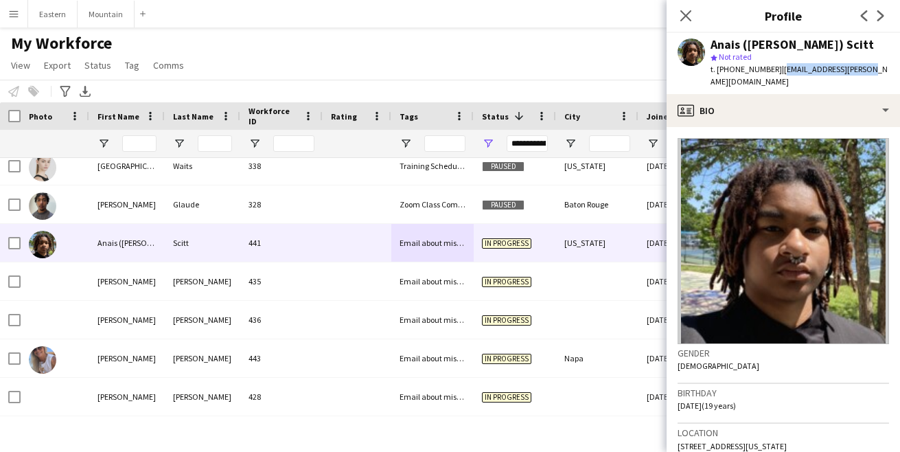
drag, startPoint x: 773, startPoint y: 69, endPoint x: 853, endPoint y: 68, distance: 80.3
click at [853, 68] on div "Anais ([PERSON_NAME]) Scitt star Not rated t. [PHONE_NUMBER] | [EMAIL_ADDRESS][…" at bounding box center [783, 63] width 233 height 61
copy span "[EMAIL_ADDRESS][PERSON_NAME][DOMAIN_NAME]"
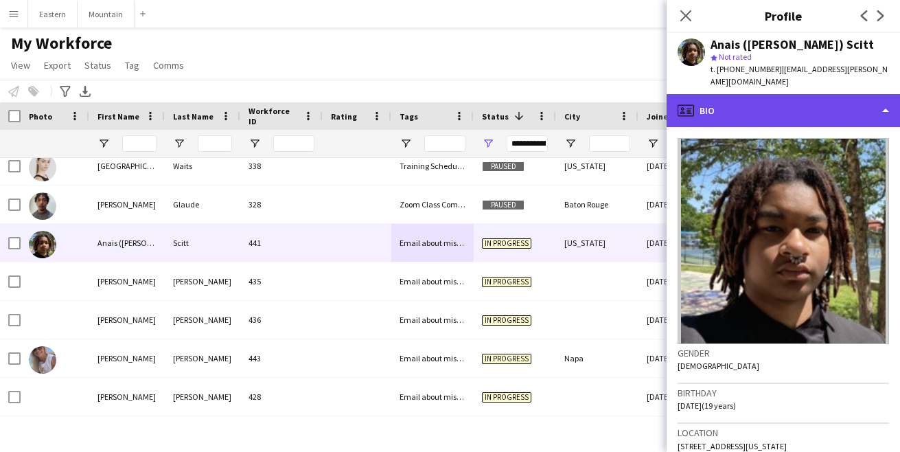
click at [748, 104] on div "profile Bio" at bounding box center [783, 110] width 233 height 33
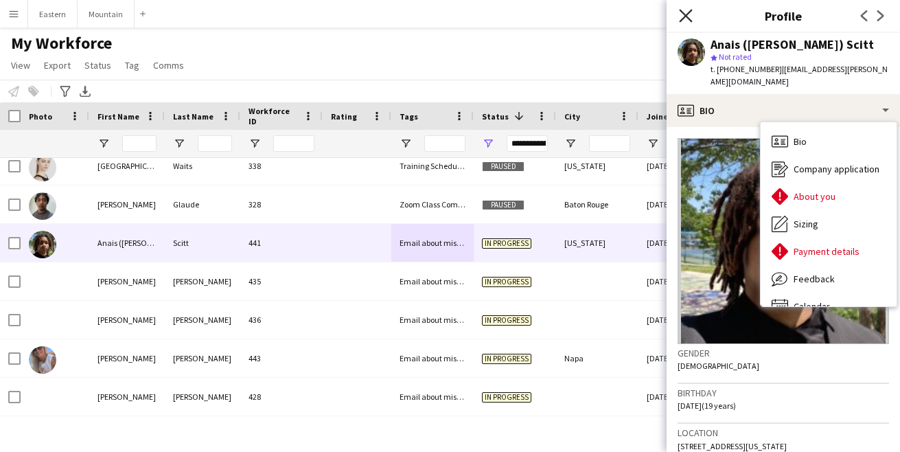
click at [684, 16] on icon at bounding box center [685, 15] width 13 height 13
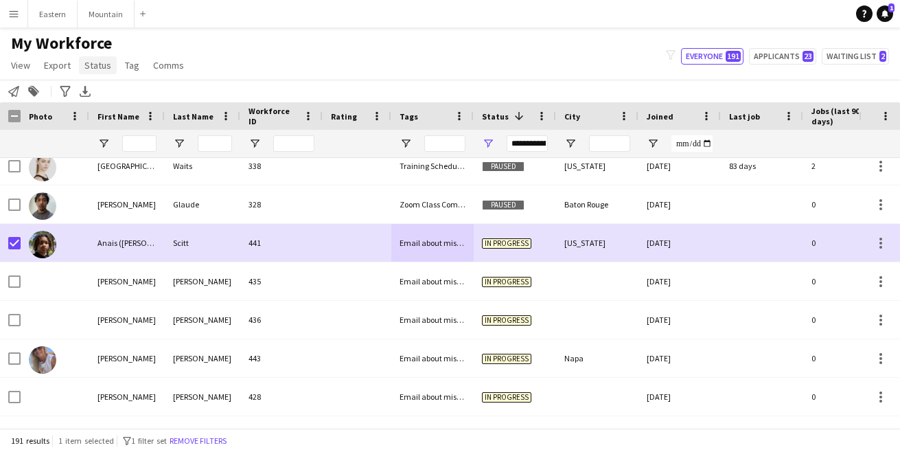
click at [93, 67] on span "Status" at bounding box center [97, 65] width 27 height 12
click at [95, 88] on link "Edit" at bounding box center [127, 94] width 96 height 29
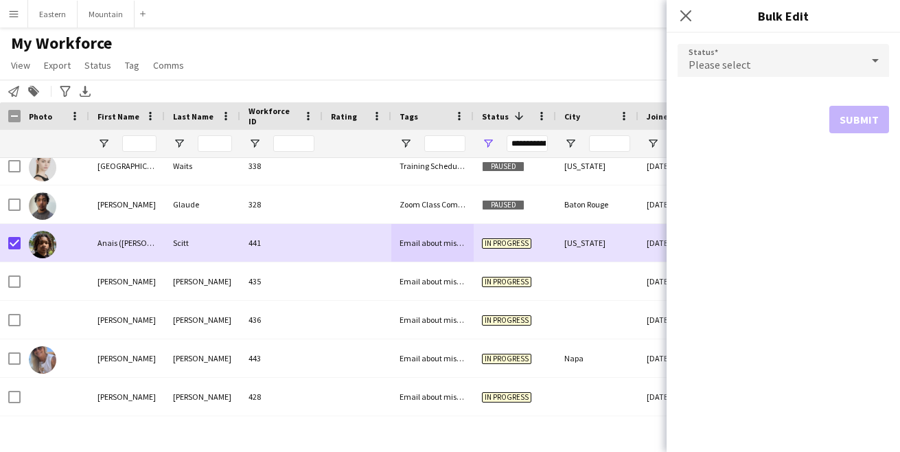
click at [723, 62] on span "Please select" at bounding box center [719, 65] width 62 height 14
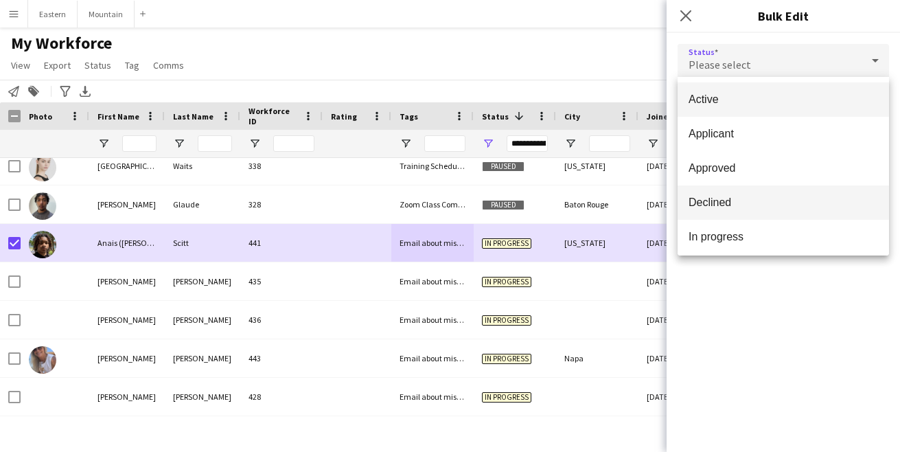
click at [724, 212] on mat-option "Declined" at bounding box center [783, 202] width 211 height 34
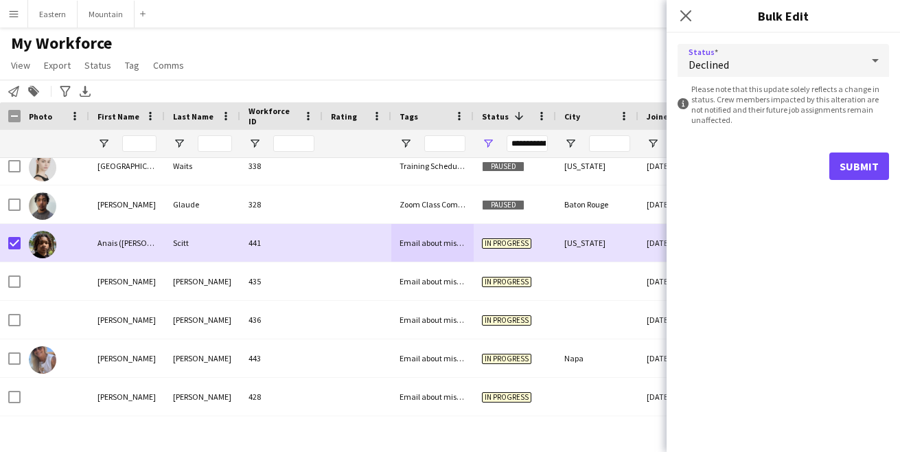
click at [853, 161] on button "Submit" at bounding box center [859, 165] width 60 height 27
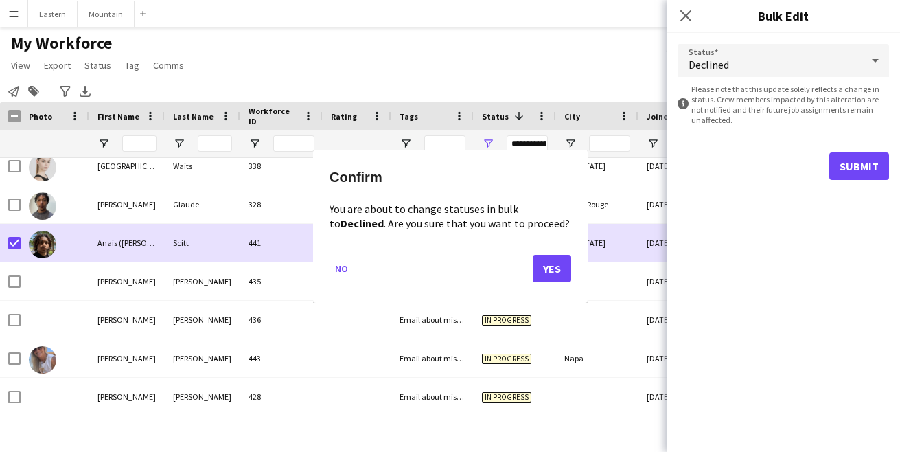
click at [555, 268] on button "Yes" at bounding box center [552, 267] width 38 height 27
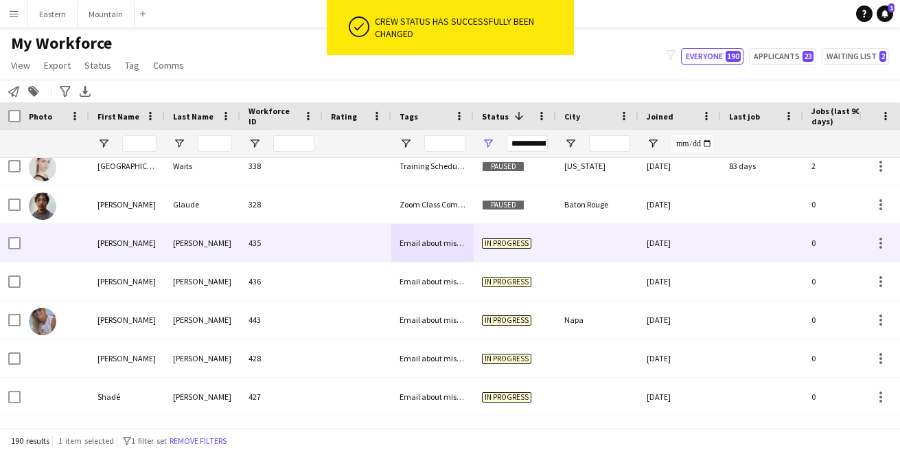
click at [382, 246] on div at bounding box center [357, 243] width 69 height 38
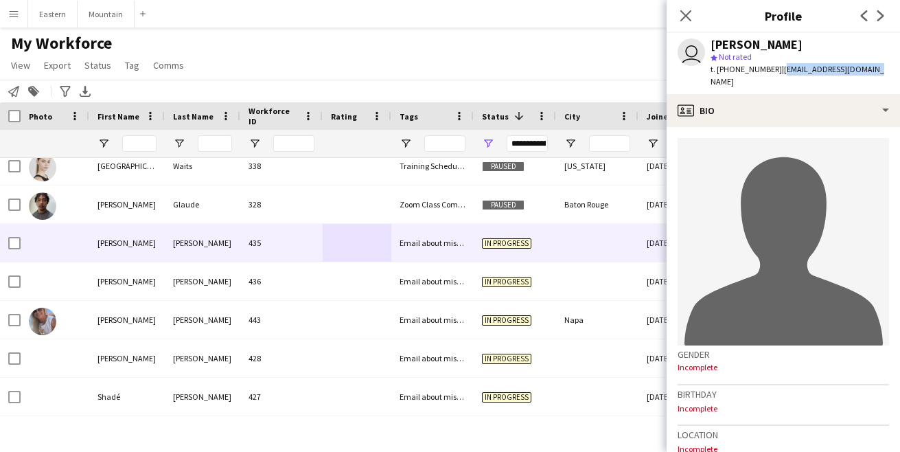
drag, startPoint x: 777, startPoint y: 70, endPoint x: 891, endPoint y: 71, distance: 113.9
click at [891, 71] on app-profile-header "user [PERSON_NAME] star Not rated t. [PHONE_NUMBER] | [EMAIL_ADDRESS][DOMAIN_NA…" at bounding box center [783, 63] width 233 height 61
copy span "[EMAIL_ADDRESS][DOMAIN_NAME]"
click at [685, 15] on icon at bounding box center [685, 15] width 13 height 13
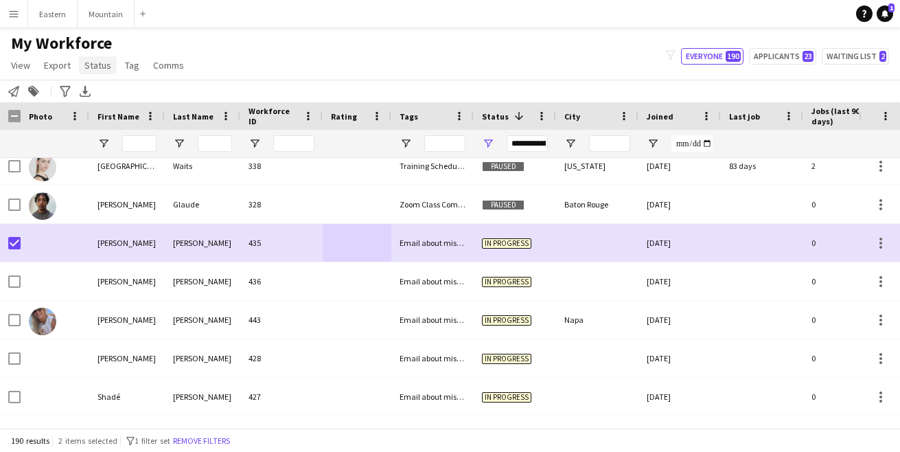
click at [101, 67] on span "Status" at bounding box center [97, 65] width 27 height 12
click at [101, 94] on span "Edit" at bounding box center [98, 95] width 16 height 12
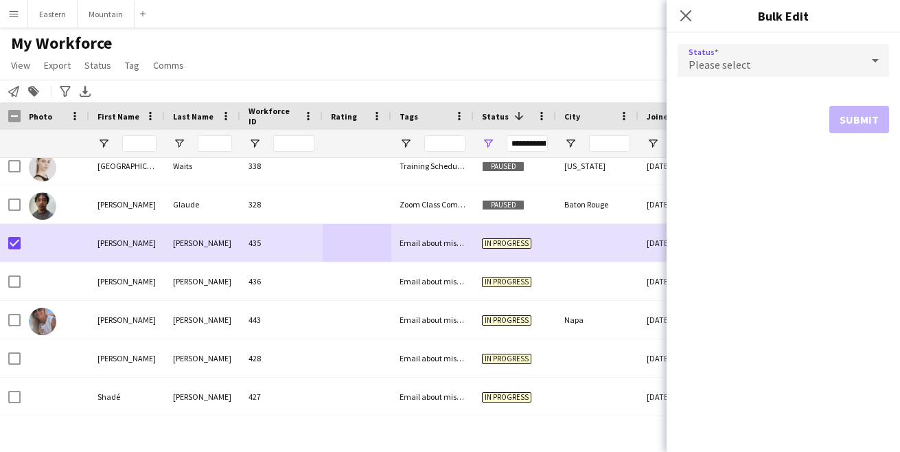
click at [747, 61] on span "Please select" at bounding box center [719, 65] width 62 height 14
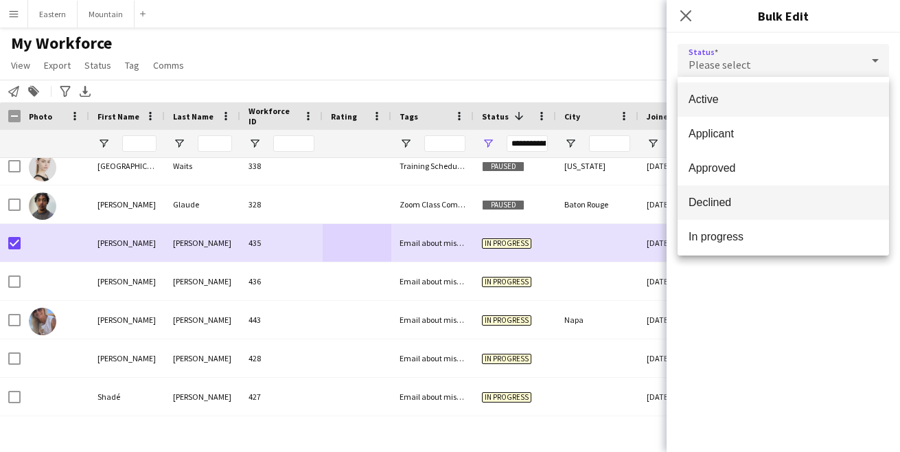
click at [732, 206] on span "Declined" at bounding box center [782, 202] width 189 height 13
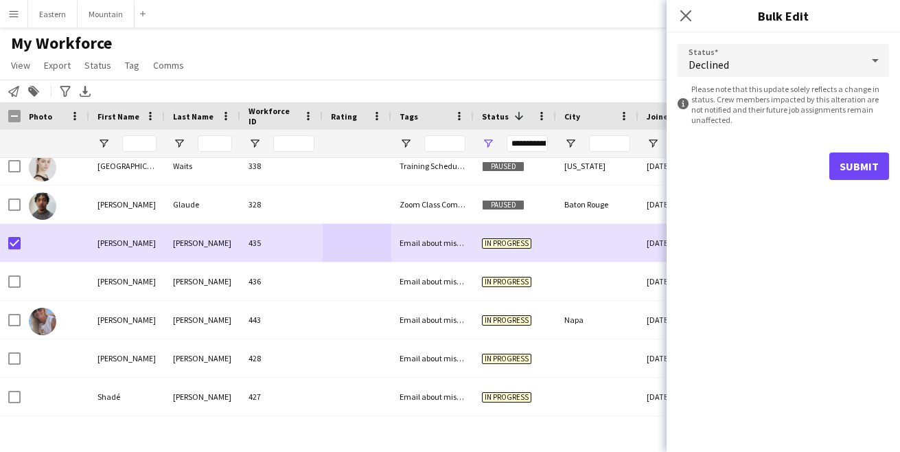
click at [850, 165] on button "Submit" at bounding box center [859, 165] width 60 height 27
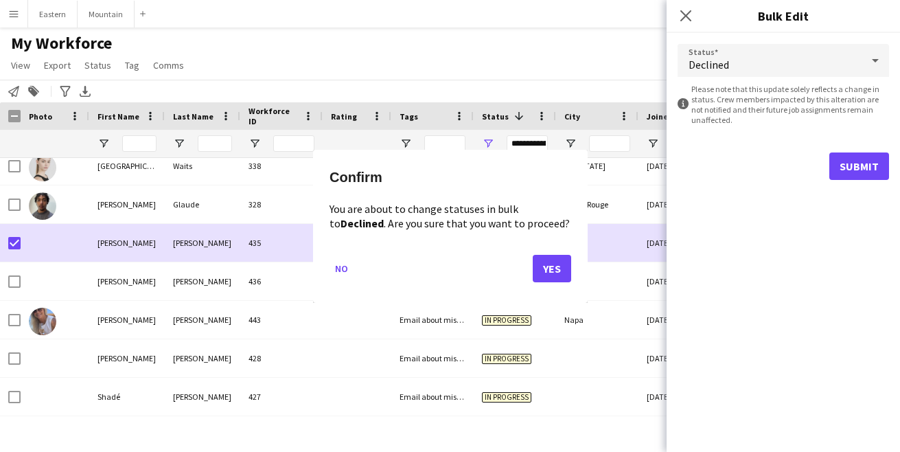
click at [542, 270] on button "Yes" at bounding box center [552, 267] width 38 height 27
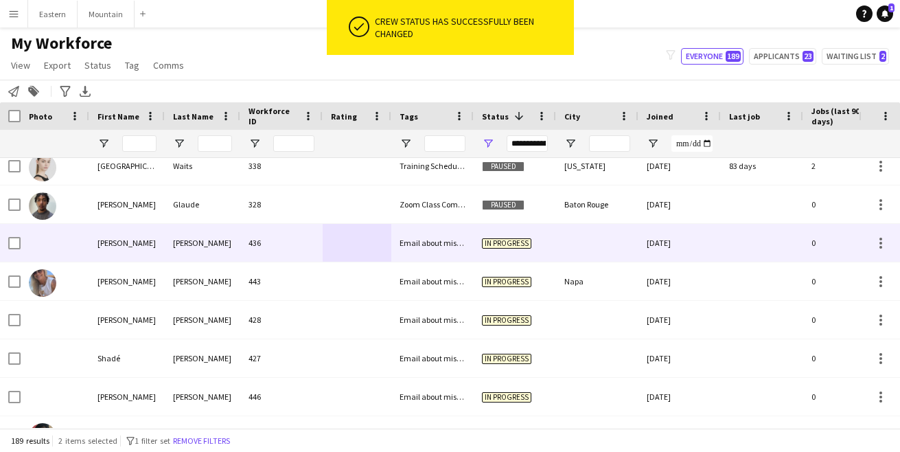
click at [375, 242] on div at bounding box center [357, 243] width 69 height 38
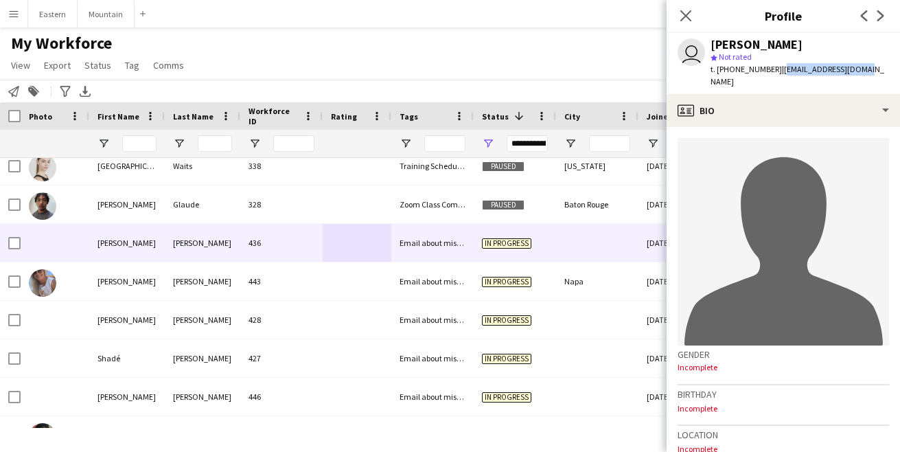
drag, startPoint x: 773, startPoint y: 71, endPoint x: 855, endPoint y: 67, distance: 81.8
click at [855, 67] on div "user [PERSON_NAME] star Not rated t. [PHONE_NUMBER] | [EMAIL_ADDRESS][DOMAIN_NA…" at bounding box center [783, 63] width 233 height 61
copy span "[EMAIL_ADDRESS][DOMAIN_NAME]"
click at [688, 12] on icon "Close pop-in" at bounding box center [685, 15] width 13 height 13
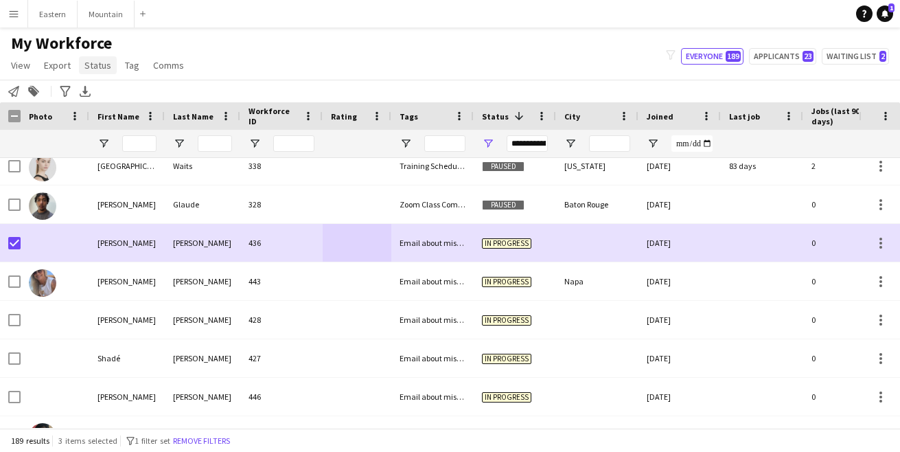
click at [94, 66] on span "Status" at bounding box center [97, 65] width 27 height 12
click at [95, 97] on span "Edit" at bounding box center [98, 95] width 16 height 12
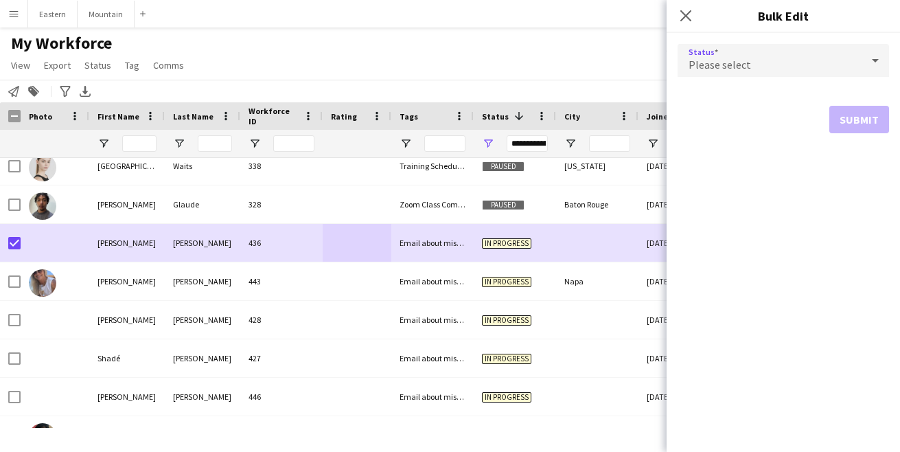
click at [726, 60] on span "Please select" at bounding box center [719, 65] width 62 height 14
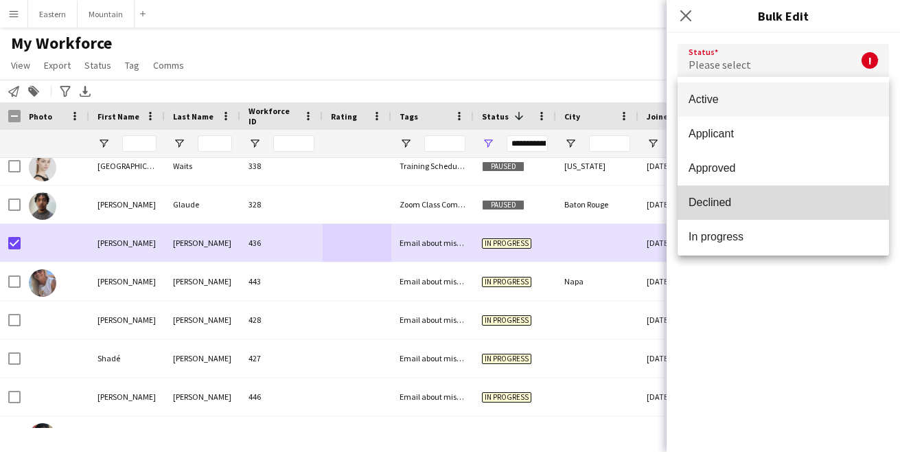
click at [728, 197] on span "Declined" at bounding box center [782, 202] width 189 height 13
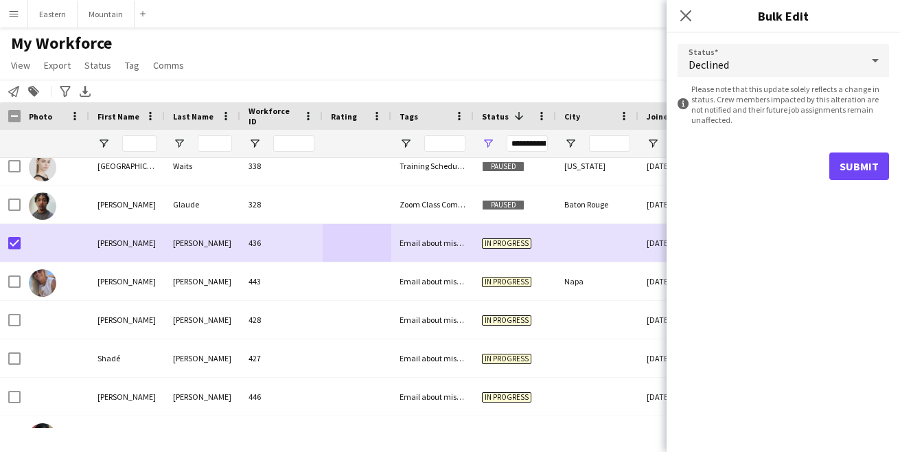
click at [844, 167] on button "Submit" at bounding box center [859, 165] width 60 height 27
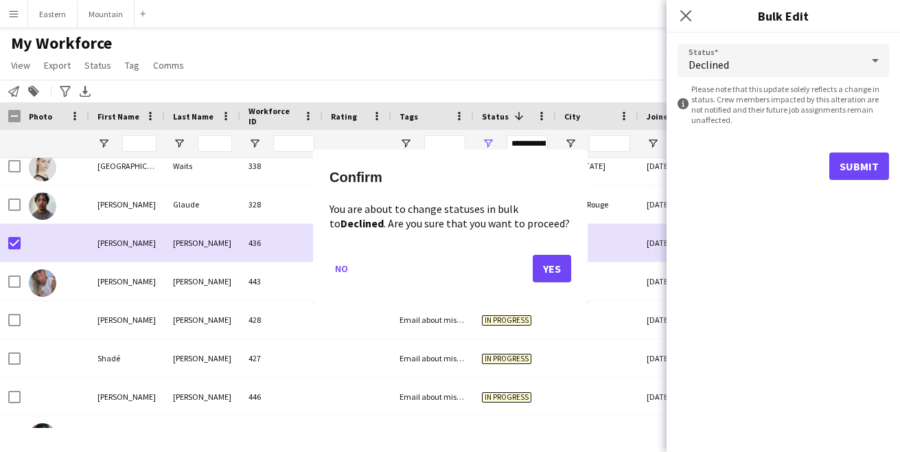
click at [570, 260] on button "Yes" at bounding box center [552, 267] width 38 height 27
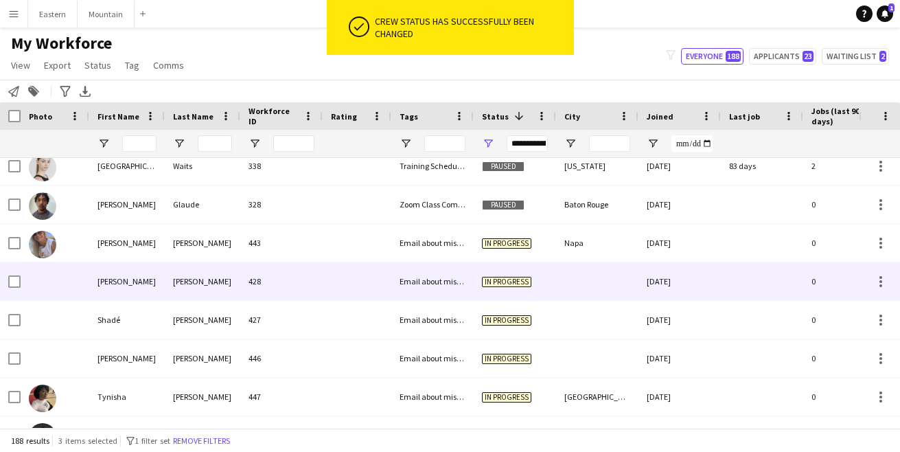
click at [330, 285] on div at bounding box center [357, 281] width 69 height 38
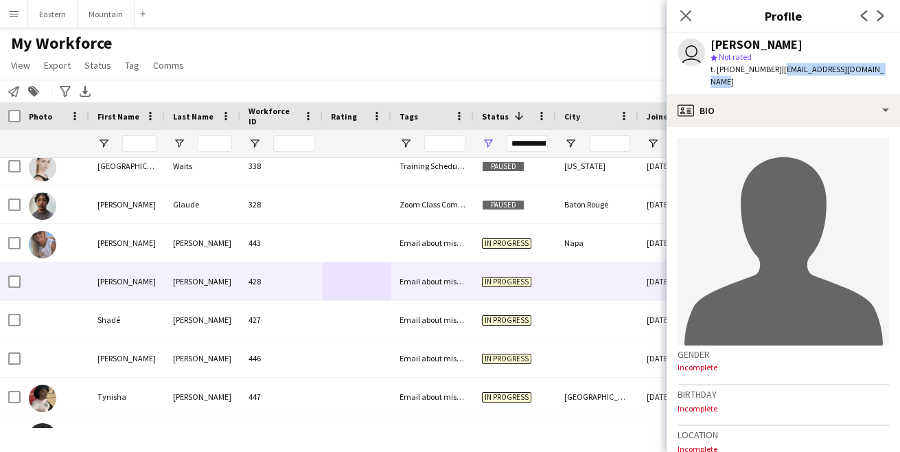
drag, startPoint x: 772, startPoint y: 69, endPoint x: 879, endPoint y: 64, distance: 107.2
click at [879, 65] on div "user [PERSON_NAME] star Not rated t. [PHONE_NUMBER] | [EMAIL_ADDRESS][DOMAIN_NA…" at bounding box center [783, 63] width 233 height 61
copy span "[EMAIL_ADDRESS][DOMAIN_NAME]"
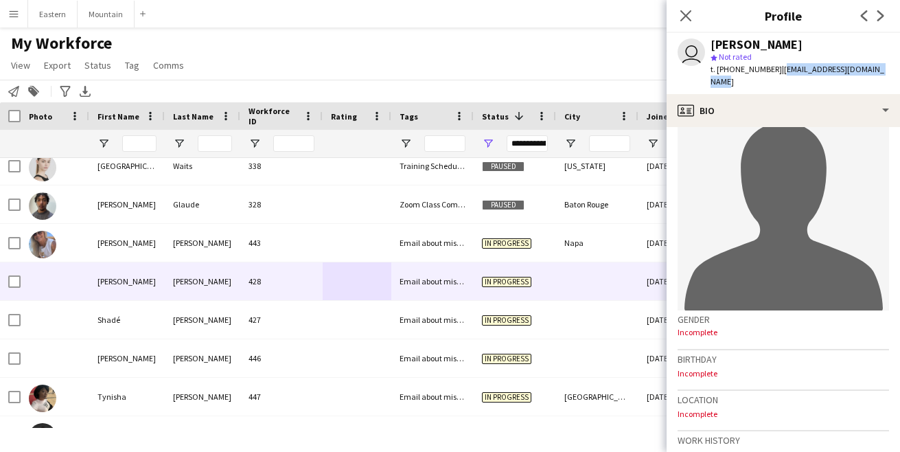
scroll to position [27, 0]
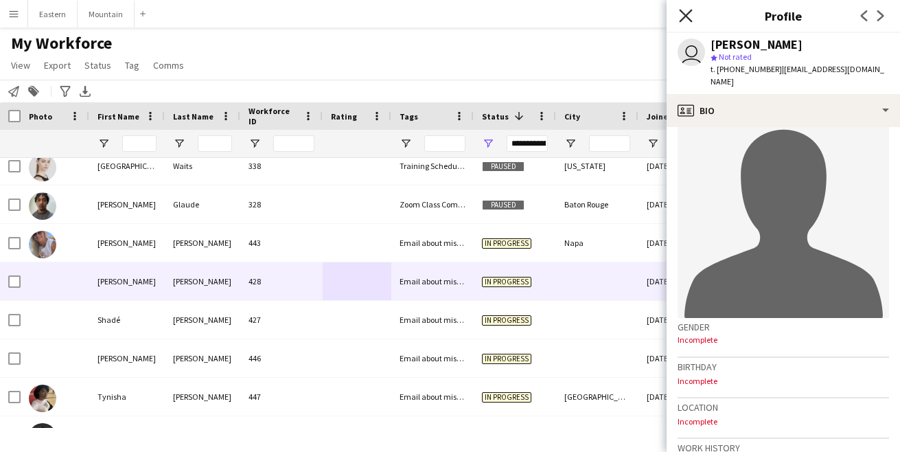
click at [691, 16] on icon "Close pop-in" at bounding box center [685, 15] width 13 height 13
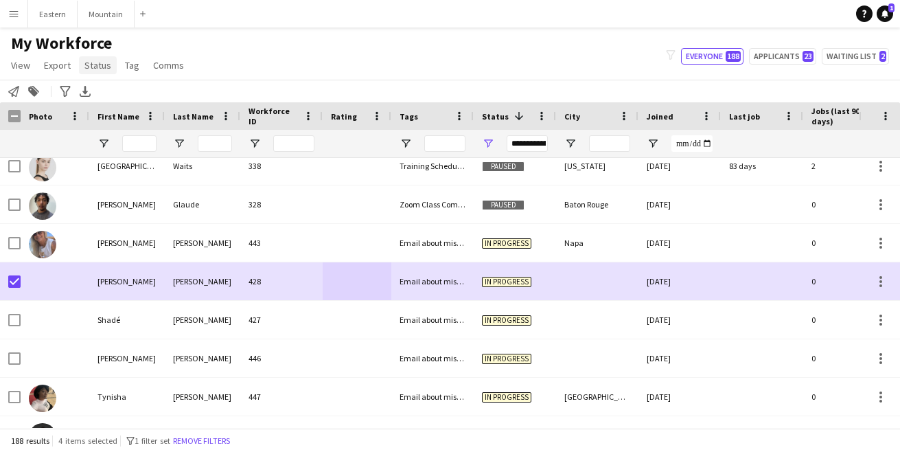
click at [97, 63] on span "Status" at bounding box center [97, 65] width 27 height 12
click at [97, 103] on link "Edit" at bounding box center [127, 94] width 96 height 29
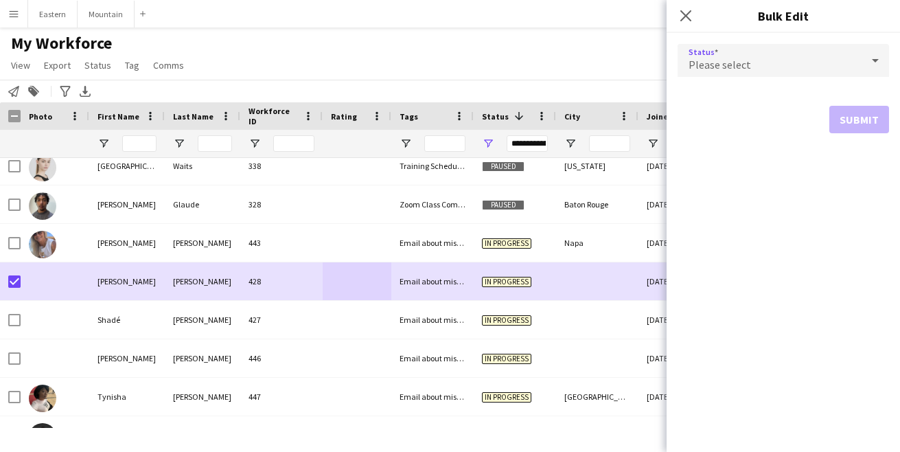
click at [717, 65] on span "Please select" at bounding box center [719, 65] width 62 height 14
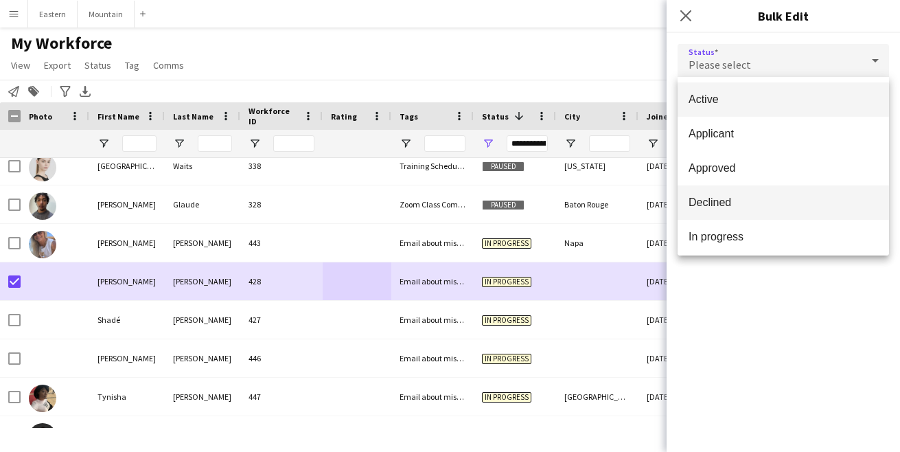
click at [720, 204] on span "Declined" at bounding box center [782, 202] width 189 height 13
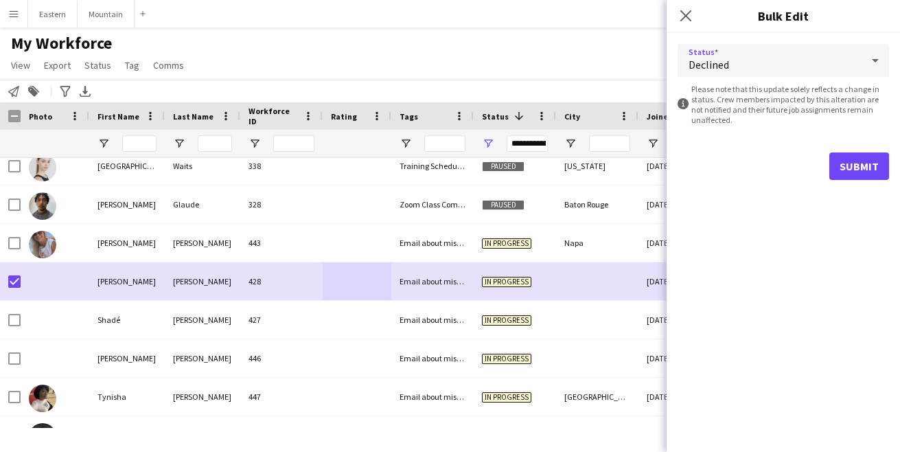
click at [861, 160] on button "Submit" at bounding box center [859, 165] width 60 height 27
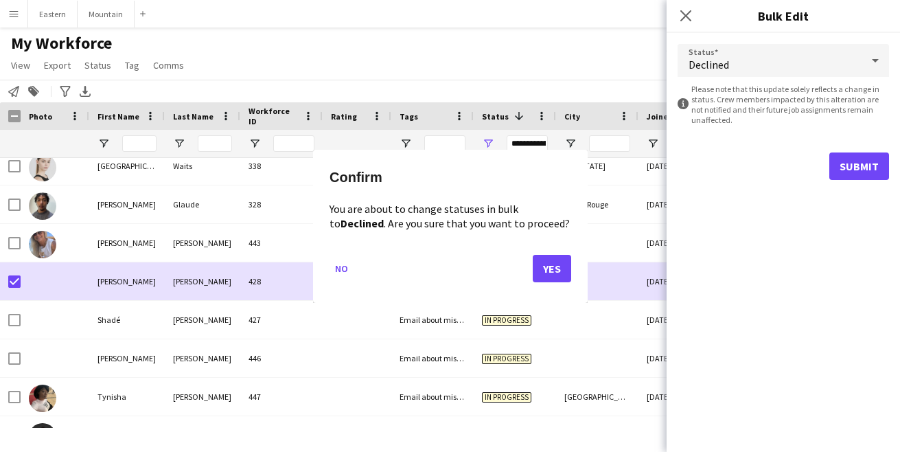
click at [559, 262] on button "Yes" at bounding box center [552, 267] width 38 height 27
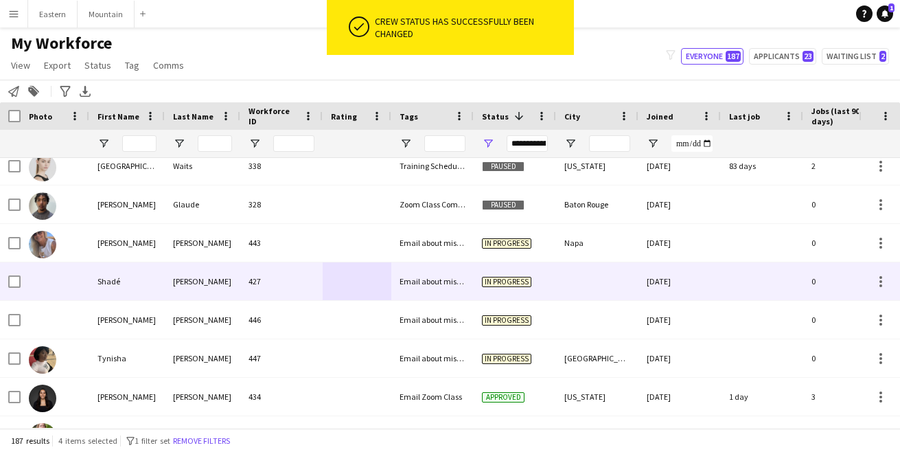
click at [319, 283] on div "427" at bounding box center [281, 281] width 82 height 38
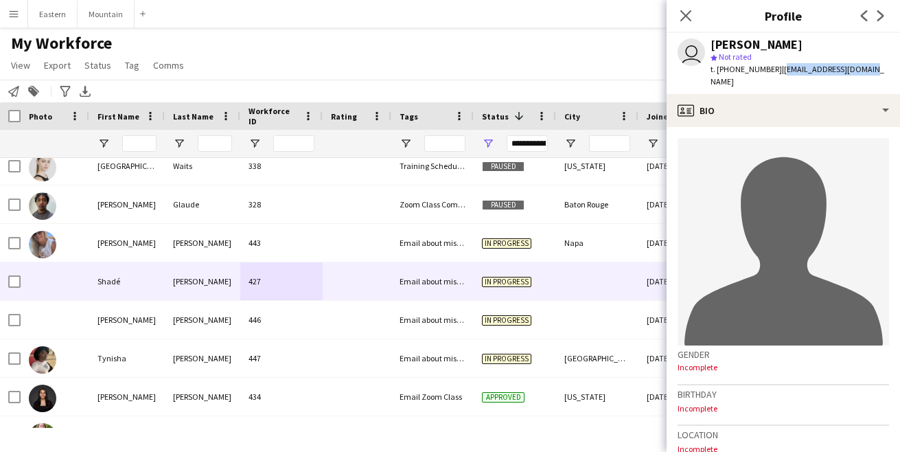
drag, startPoint x: 772, startPoint y: 69, endPoint x: 861, endPoint y: 67, distance: 89.9
click at [861, 67] on div "user [PERSON_NAME] star Not rated t. [PHONE_NUMBER] | [EMAIL_ADDRESS][DOMAIN_NA…" at bounding box center [783, 63] width 233 height 61
copy span "[EMAIL_ADDRESS][DOMAIN_NAME]"
click at [687, 14] on icon "Close pop-in" at bounding box center [685, 15] width 13 height 13
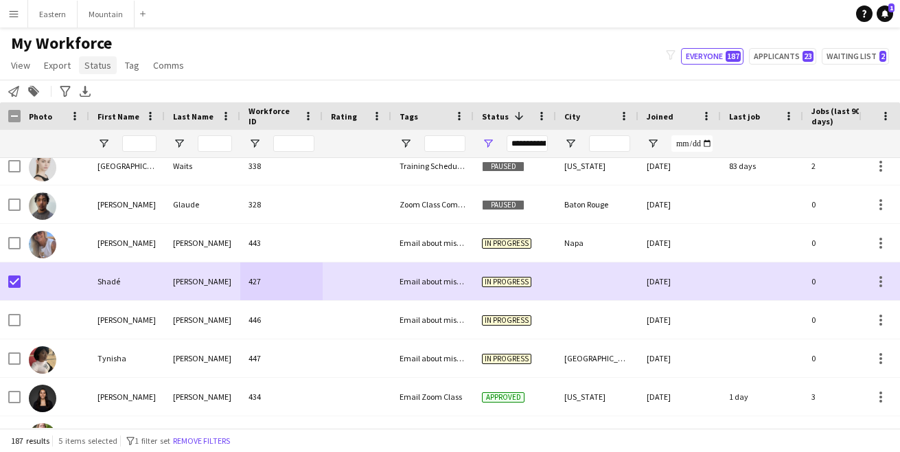
click at [104, 65] on span "Status" at bounding box center [97, 65] width 27 height 12
click at [104, 90] on span "Edit" at bounding box center [98, 95] width 16 height 12
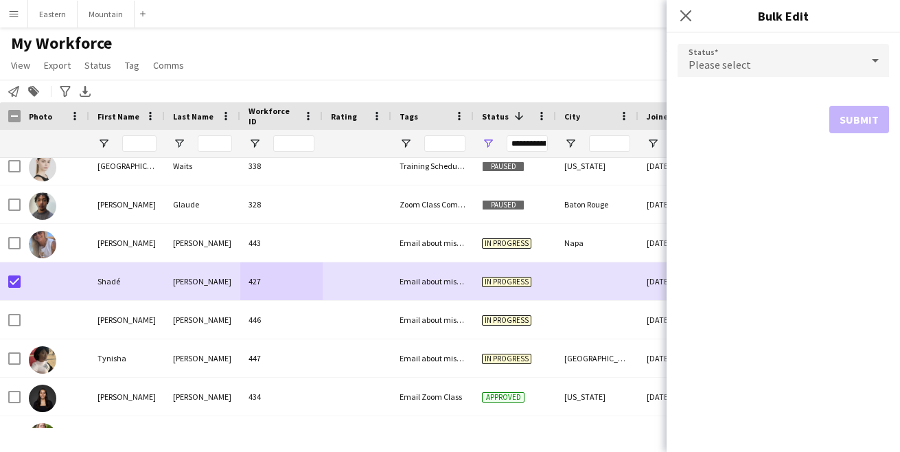
click at [723, 62] on span "Please select" at bounding box center [719, 65] width 62 height 14
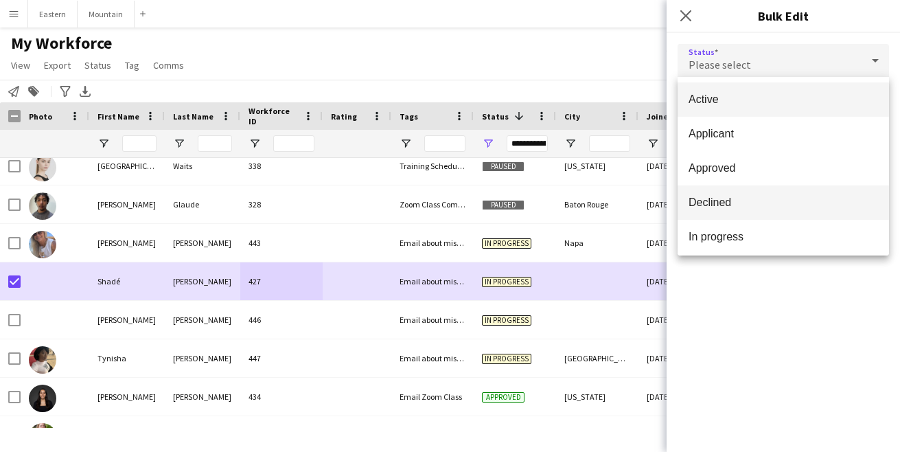
click at [723, 195] on mat-option "Declined" at bounding box center [783, 202] width 211 height 34
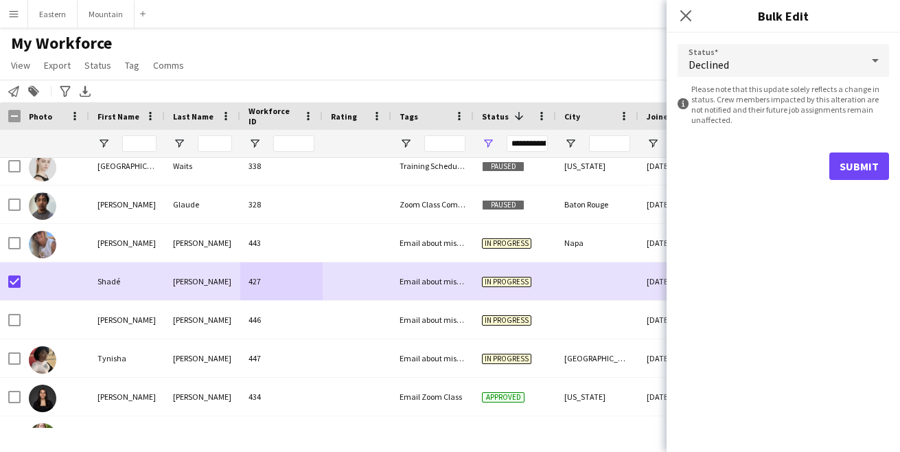
click at [853, 161] on button "Submit" at bounding box center [859, 165] width 60 height 27
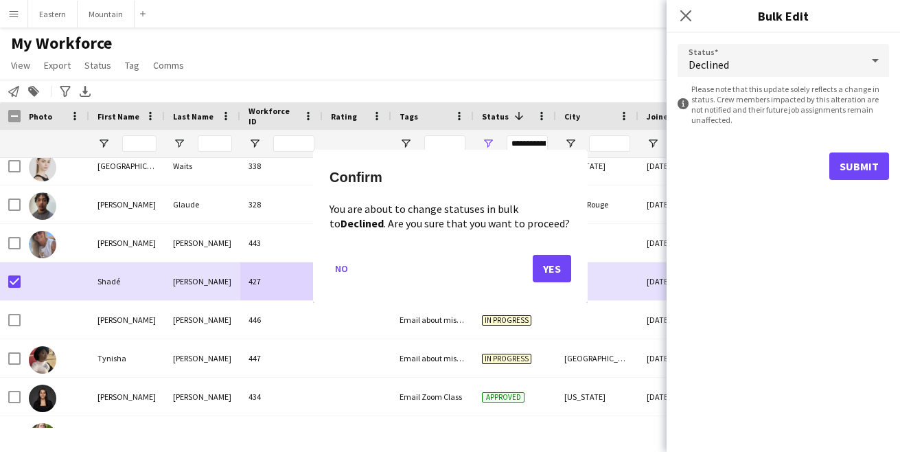
click at [559, 268] on button "Yes" at bounding box center [552, 267] width 38 height 27
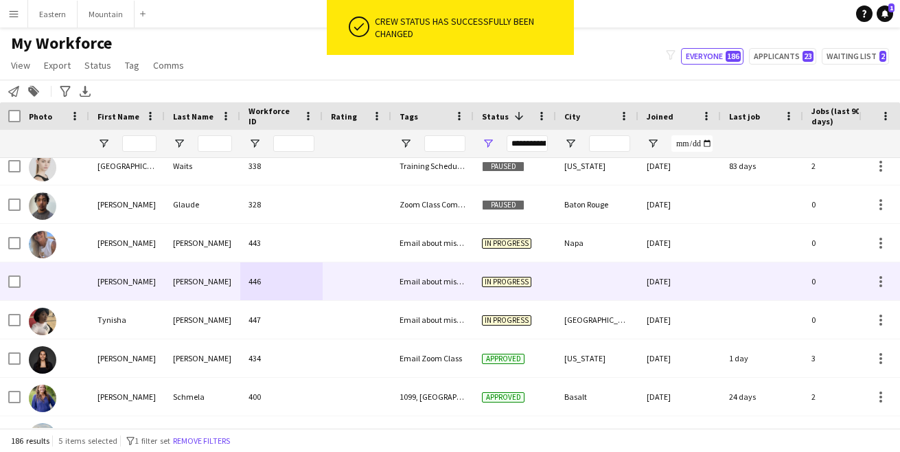
click at [309, 280] on div "446" at bounding box center [281, 281] width 82 height 38
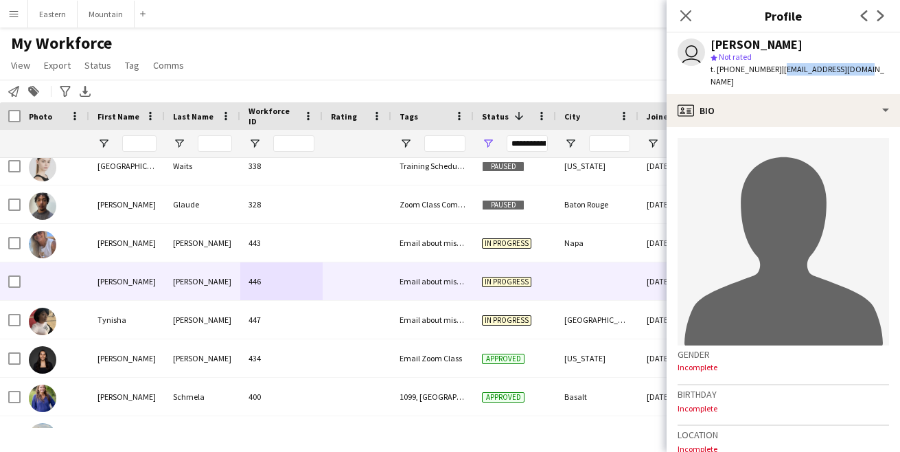
drag, startPoint x: 772, startPoint y: 70, endPoint x: 870, endPoint y: 69, distance: 98.2
click at [871, 69] on app-profile-header "user [PERSON_NAME] star Not rated t. [PHONE_NUMBER] | [EMAIL_ADDRESS][DOMAIN_NA…" at bounding box center [783, 63] width 233 height 61
copy span "[EMAIL_ADDRESS][DOMAIN_NAME]"
click at [685, 14] on icon at bounding box center [685, 15] width 13 height 13
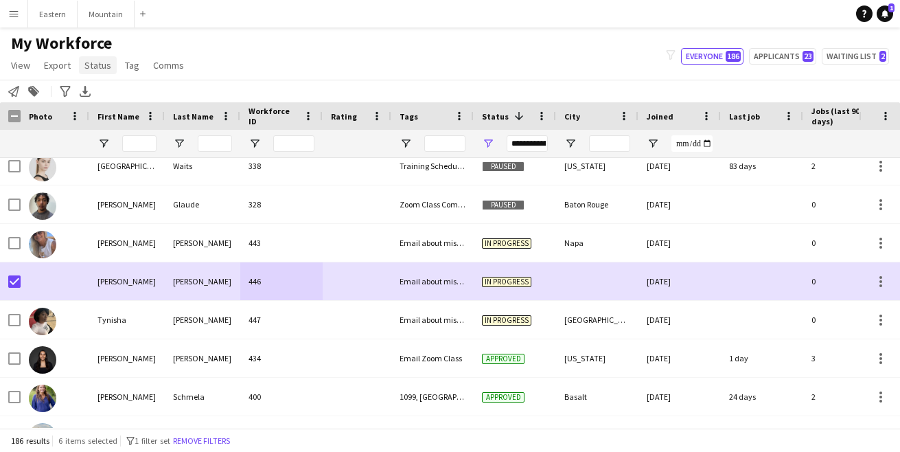
click at [99, 65] on span "Status" at bounding box center [97, 65] width 27 height 12
click at [96, 92] on span "Edit" at bounding box center [98, 95] width 16 height 12
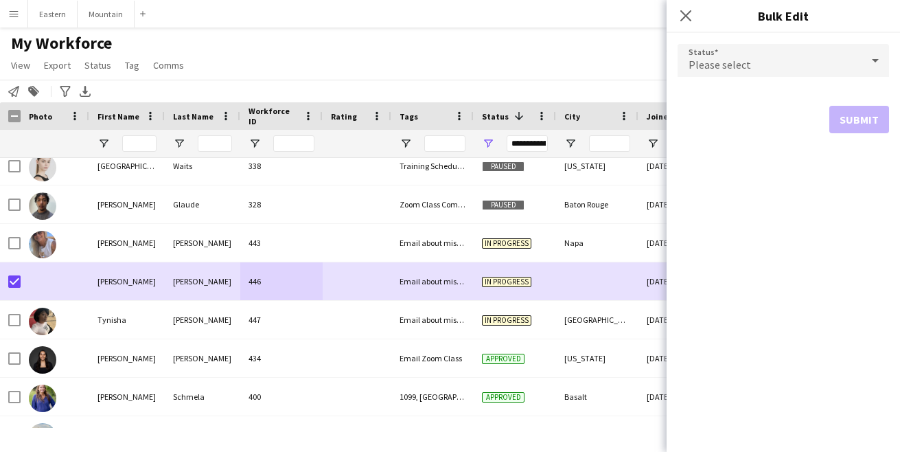
click at [738, 61] on span "Please select" at bounding box center [719, 65] width 62 height 14
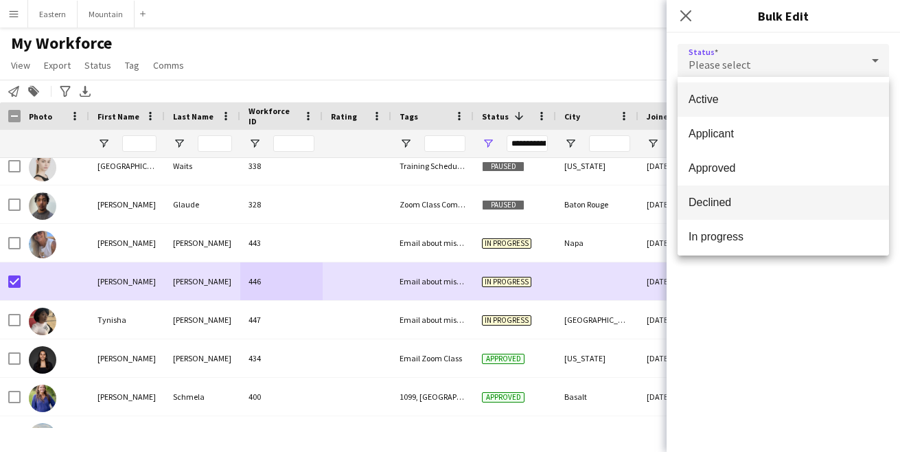
click at [735, 195] on mat-option "Declined" at bounding box center [783, 202] width 211 height 34
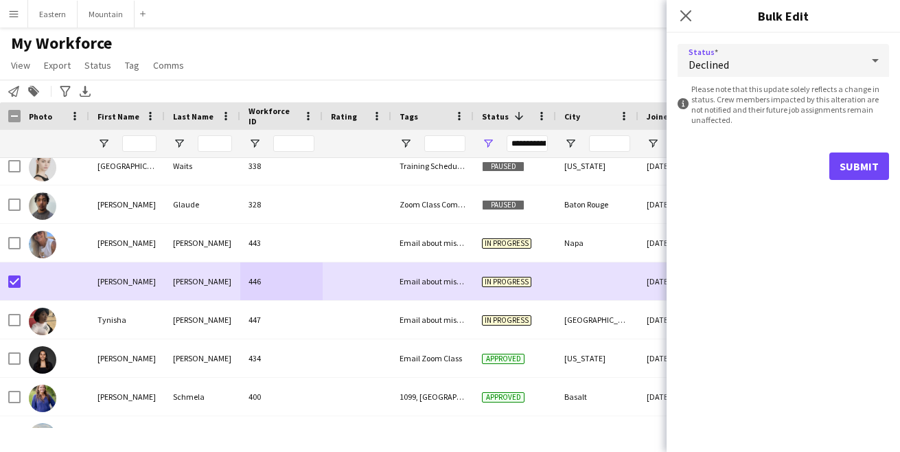
click at [848, 159] on button "Submit" at bounding box center [859, 165] width 60 height 27
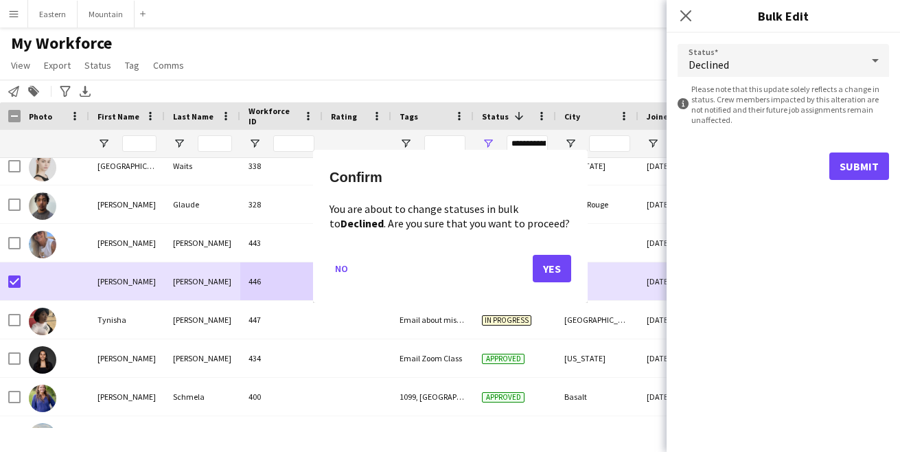
click at [553, 259] on button "Yes" at bounding box center [552, 267] width 38 height 27
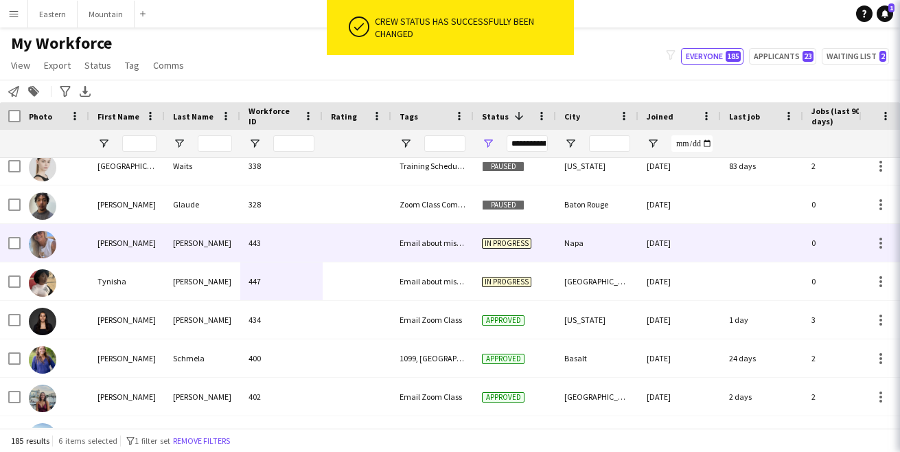
click at [343, 240] on div at bounding box center [357, 243] width 69 height 38
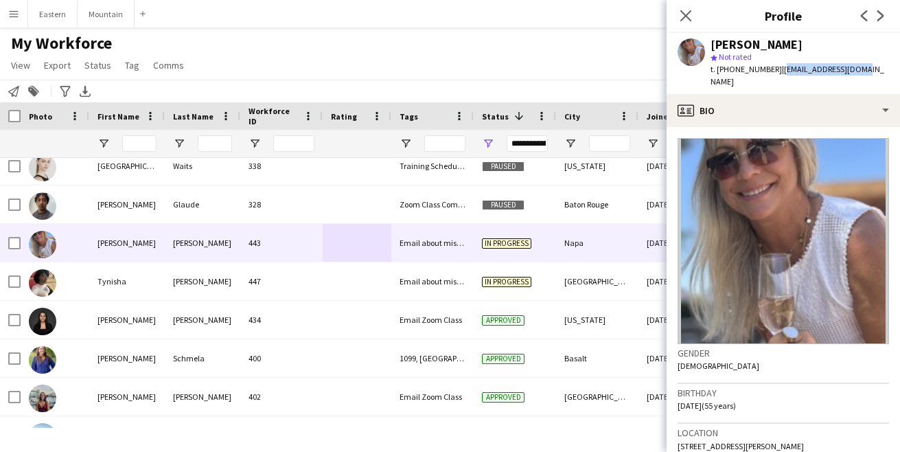
drag, startPoint x: 771, startPoint y: 69, endPoint x: 868, endPoint y: 66, distance: 96.8
click at [868, 66] on app-profile-header "[PERSON_NAME] star Not rated t. [PHONE_NUMBER] | [EMAIL_ADDRESS][DOMAIN_NAME]" at bounding box center [783, 63] width 233 height 61
copy span "[EMAIL_ADDRESS][DOMAIN_NAME]"
click at [805, 127] on app-crew-profile-bio "Gender [DEMOGRAPHIC_DATA] Birthday [DEMOGRAPHIC_DATA] (55 years) Location [STRE…" at bounding box center [783, 289] width 233 height 325
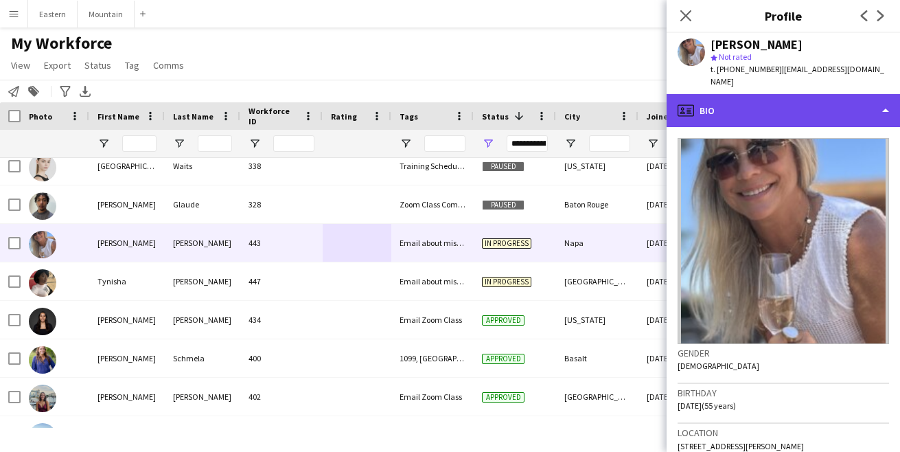
click at [806, 104] on div "profile Bio" at bounding box center [783, 110] width 233 height 33
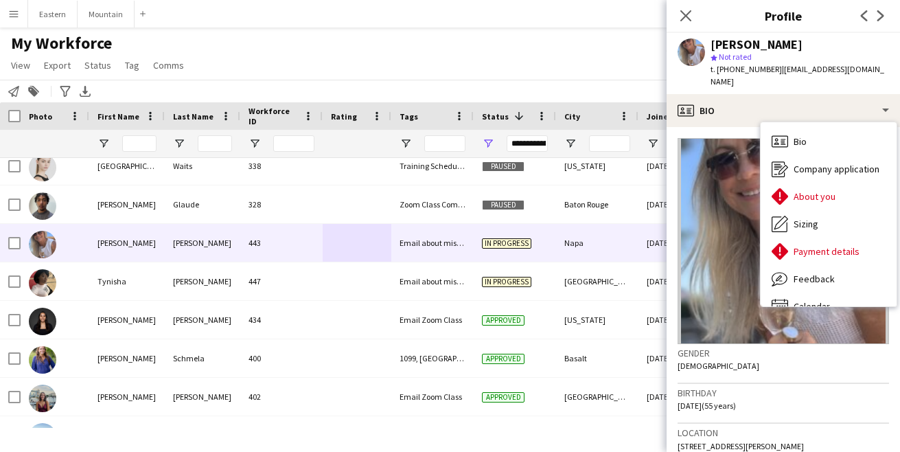
click at [832, 45] on div "[PERSON_NAME]" at bounding box center [799, 44] width 178 height 12
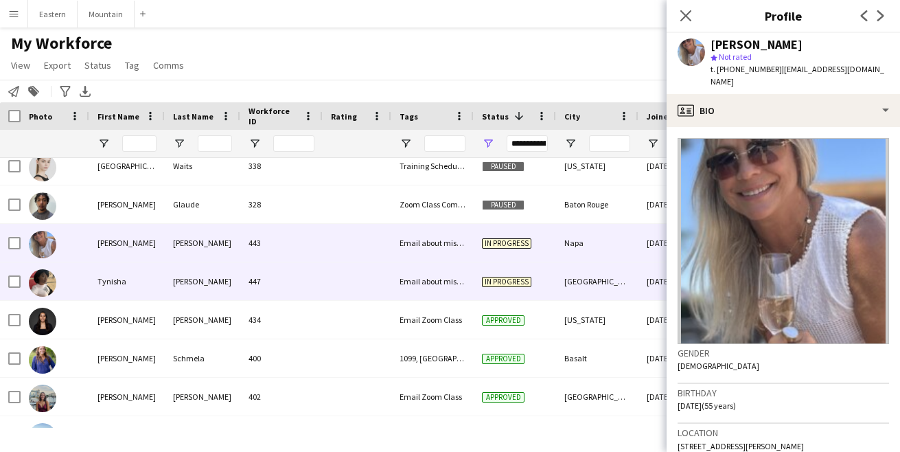
click at [386, 287] on div at bounding box center [357, 281] width 69 height 38
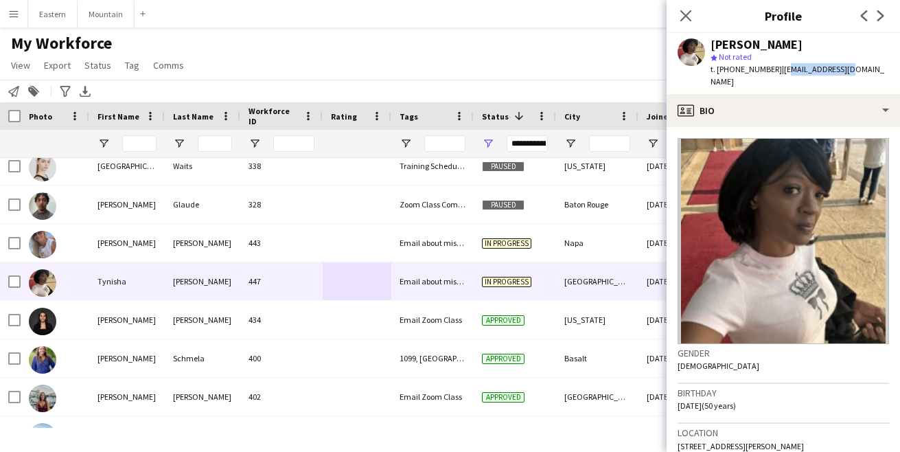
drag, startPoint x: 773, startPoint y: 69, endPoint x: 843, endPoint y: 67, distance: 70.0
click at [843, 67] on div "[PERSON_NAME] star Not rated t. [PHONE_NUMBER] | [EMAIL_ADDRESS][DOMAIN_NAME]" at bounding box center [783, 63] width 233 height 61
drag, startPoint x: 771, startPoint y: 71, endPoint x: 844, endPoint y: 71, distance: 73.5
click at [848, 69] on app-profile-header "[PERSON_NAME] star Not rated t. [PHONE_NUMBER] | [EMAIL_ADDRESS][DOMAIN_NAME]" at bounding box center [783, 63] width 233 height 61
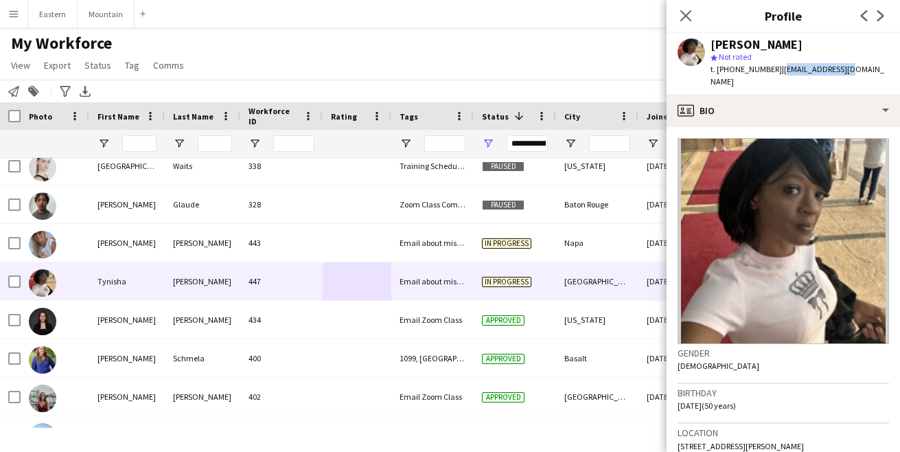
copy span "[EMAIL_ADDRESS][DOMAIN_NAME]"
click at [684, 19] on icon at bounding box center [685, 15] width 13 height 13
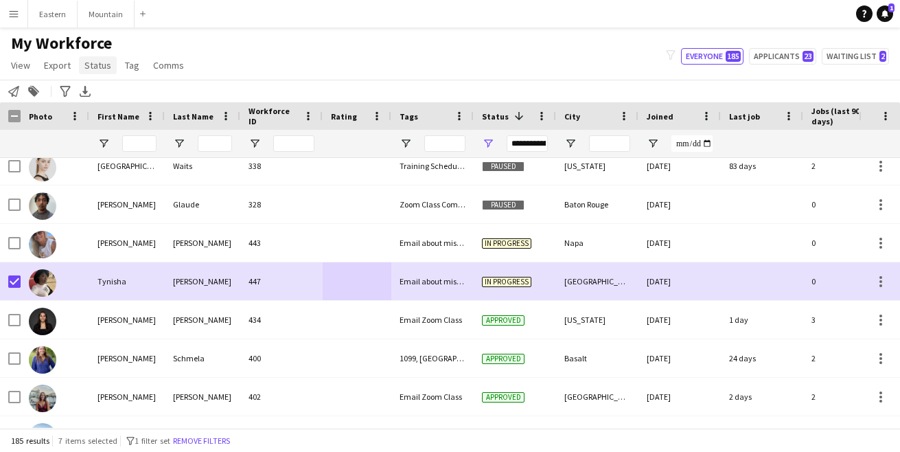
click at [100, 68] on span "Status" at bounding box center [97, 65] width 27 height 12
click at [101, 100] on span "Edit" at bounding box center [98, 95] width 16 height 12
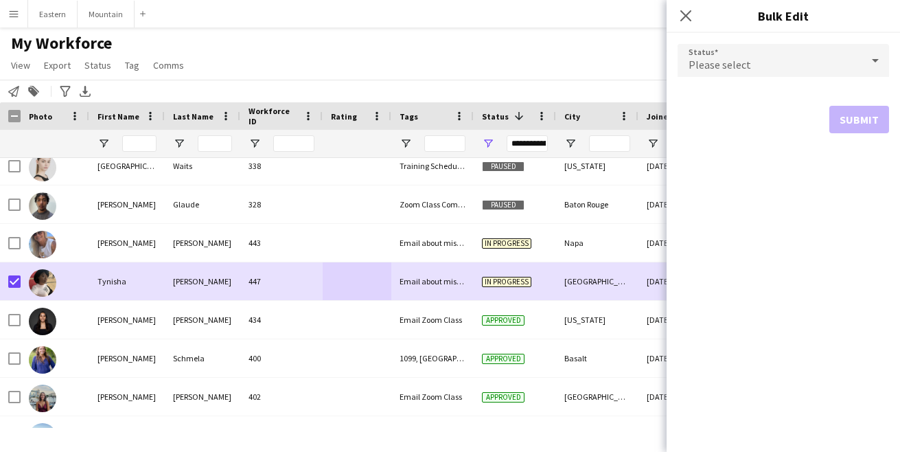
click at [717, 60] on span "Please select" at bounding box center [719, 65] width 62 height 14
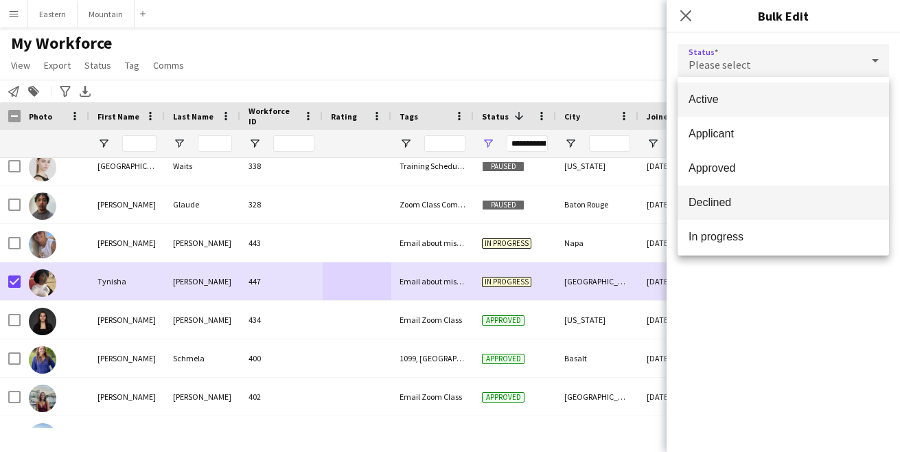
click at [727, 197] on span "Declined" at bounding box center [782, 202] width 189 height 13
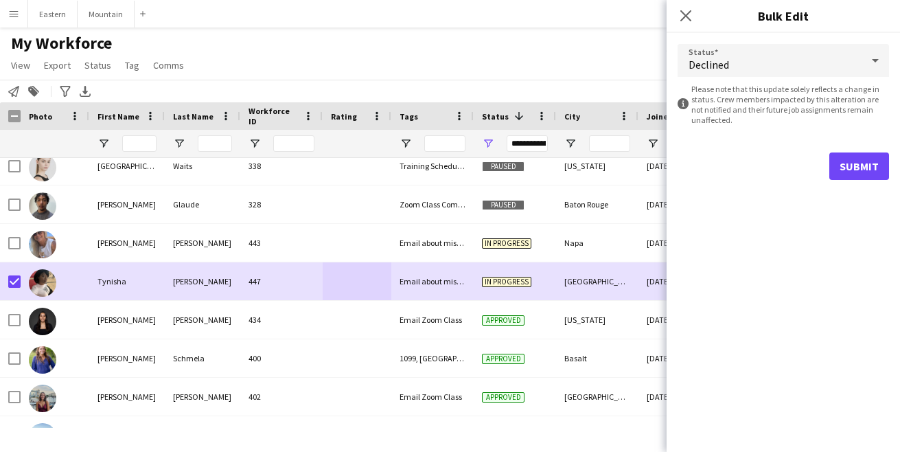
click at [861, 160] on button "Submit" at bounding box center [859, 165] width 60 height 27
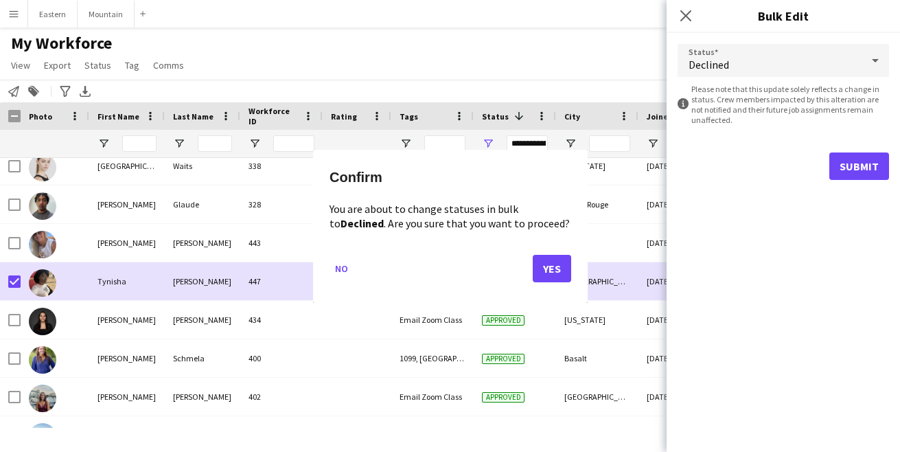
click at [550, 275] on button "Yes" at bounding box center [552, 267] width 38 height 27
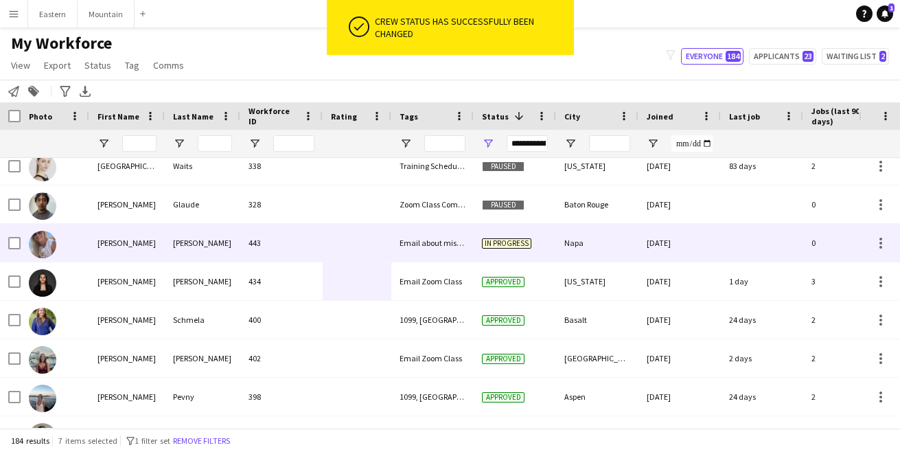
click at [392, 240] on div "Email about missing information" at bounding box center [432, 243] width 82 height 38
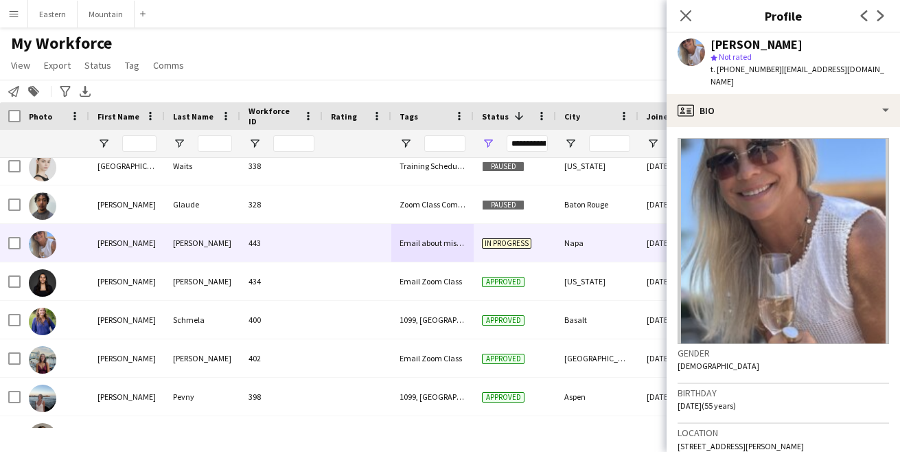
drag, startPoint x: 770, startPoint y: 70, endPoint x: 870, endPoint y: 65, distance: 99.7
click at [870, 65] on app-profile-header "[PERSON_NAME] star Not rated t. [PHONE_NUMBER] | [EMAIL_ADDRESS][DOMAIN_NAME]" at bounding box center [783, 63] width 233 height 61
copy span "[EMAIL_ADDRESS][DOMAIN_NAME]"
click at [685, 12] on icon "Close pop-in" at bounding box center [685, 15] width 13 height 13
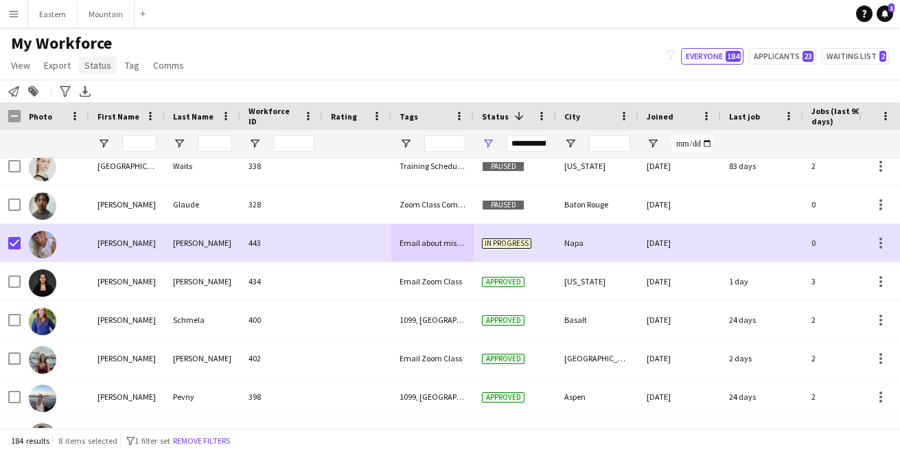
click at [93, 67] on span "Status" at bounding box center [97, 65] width 27 height 12
click at [91, 100] on span "Edit" at bounding box center [98, 95] width 16 height 12
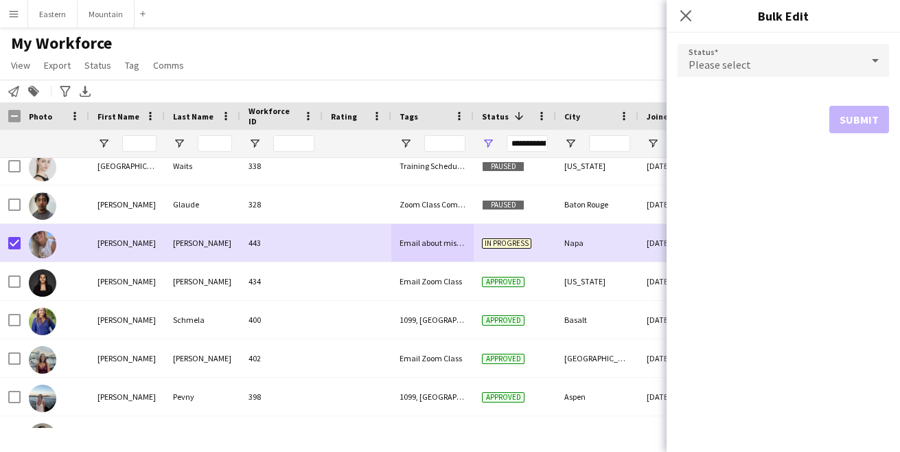
click at [733, 60] on span "Please select" at bounding box center [719, 65] width 62 height 14
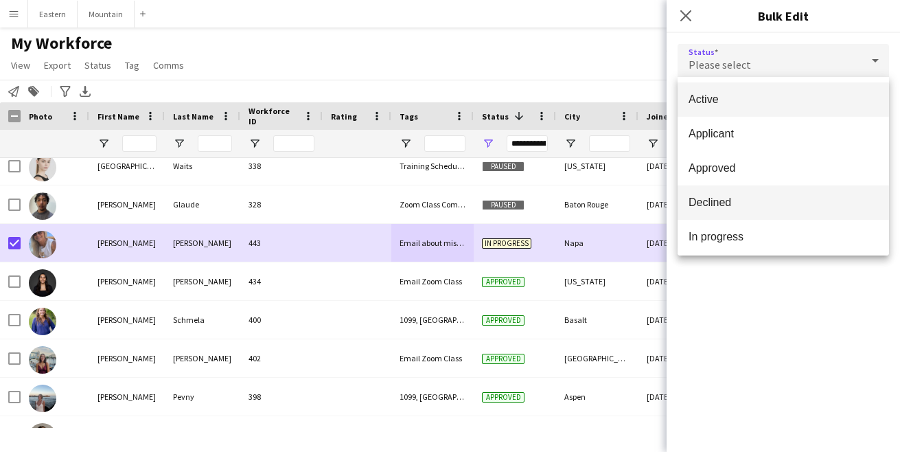
click at [723, 195] on mat-option "Declined" at bounding box center [783, 202] width 211 height 34
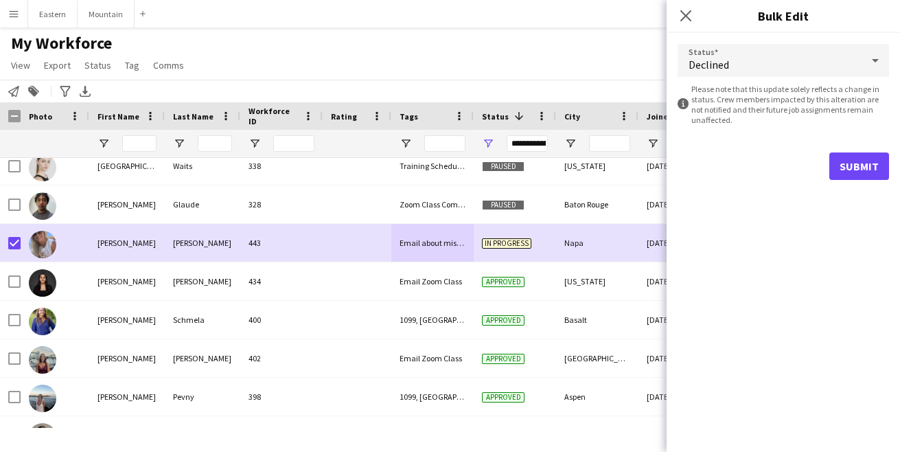
click at [860, 156] on button "Submit" at bounding box center [859, 165] width 60 height 27
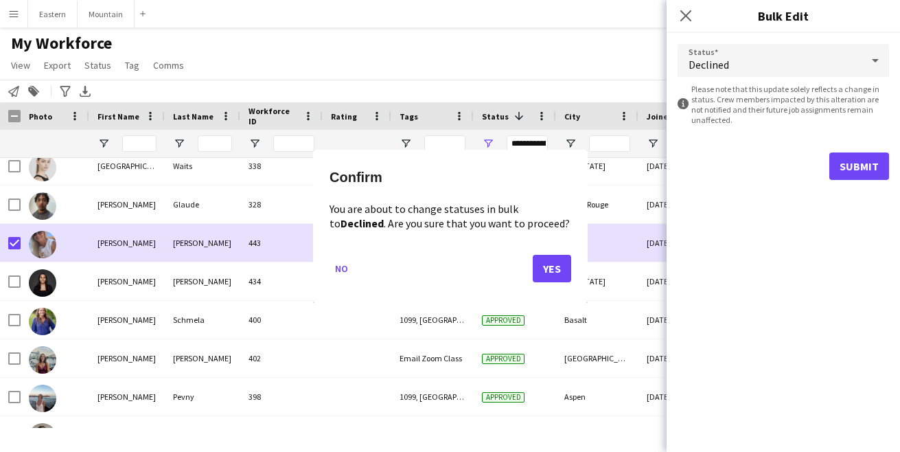
click at [541, 254] on button "Yes" at bounding box center [552, 267] width 38 height 27
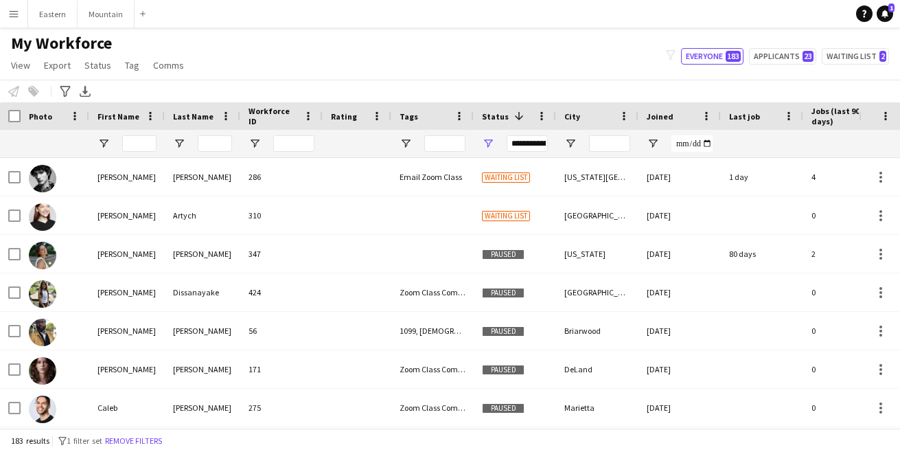
click at [529, 145] on div "**********" at bounding box center [527, 143] width 41 height 16
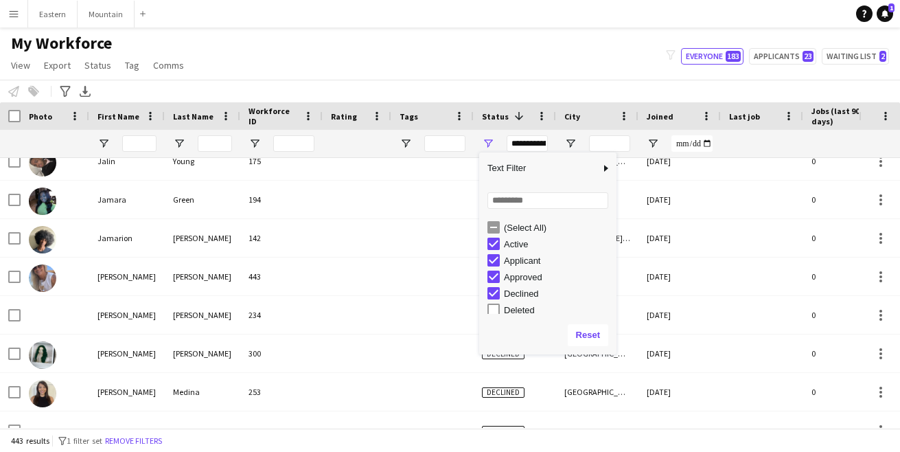
type input "**********"
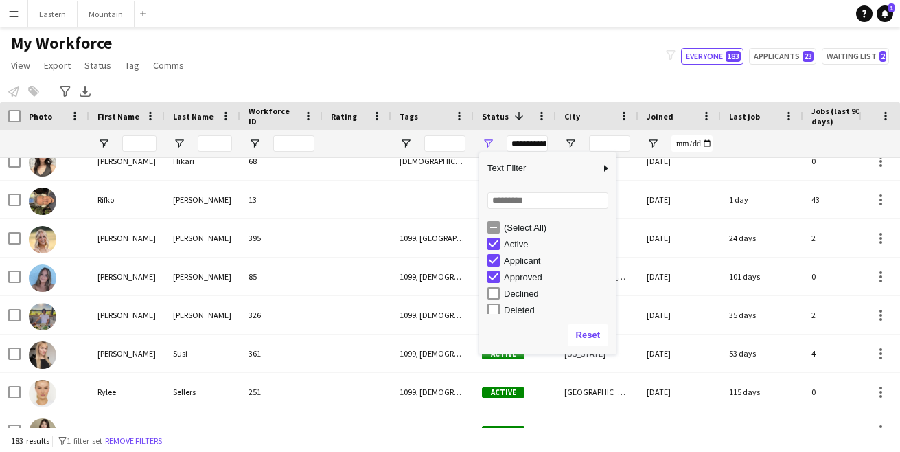
click at [478, 57] on div "My Workforce View Views Default view New view Update view Delete view Edit name…" at bounding box center [450, 56] width 900 height 47
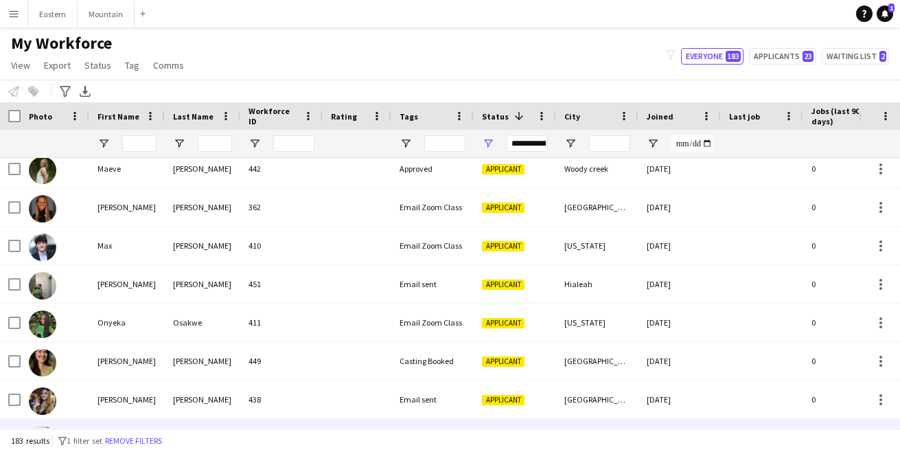
scroll to position [2110, 0]
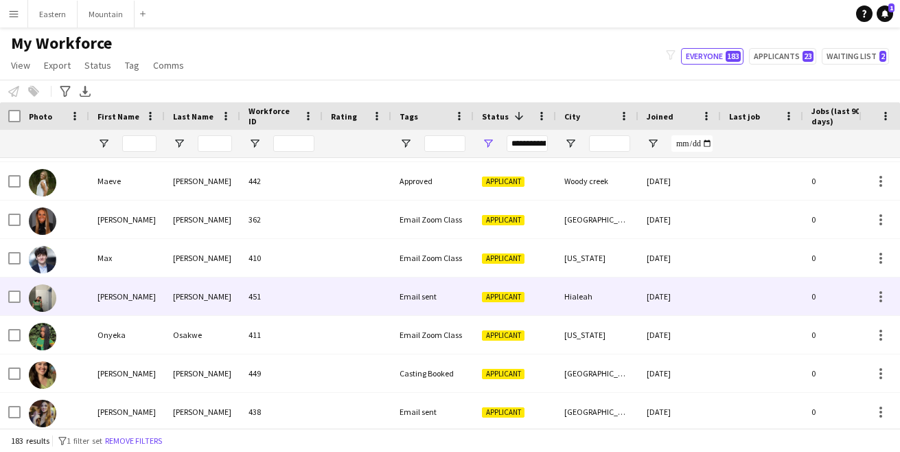
click at [353, 299] on div at bounding box center [357, 296] width 69 height 38
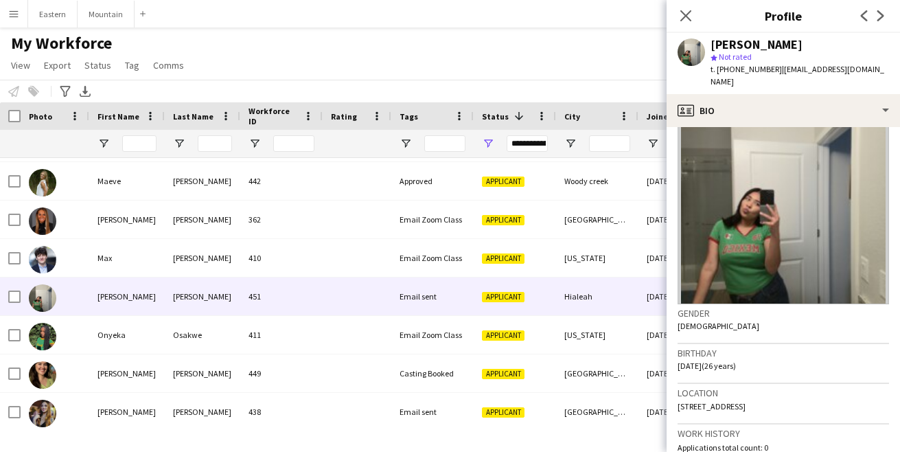
scroll to position [47, 0]
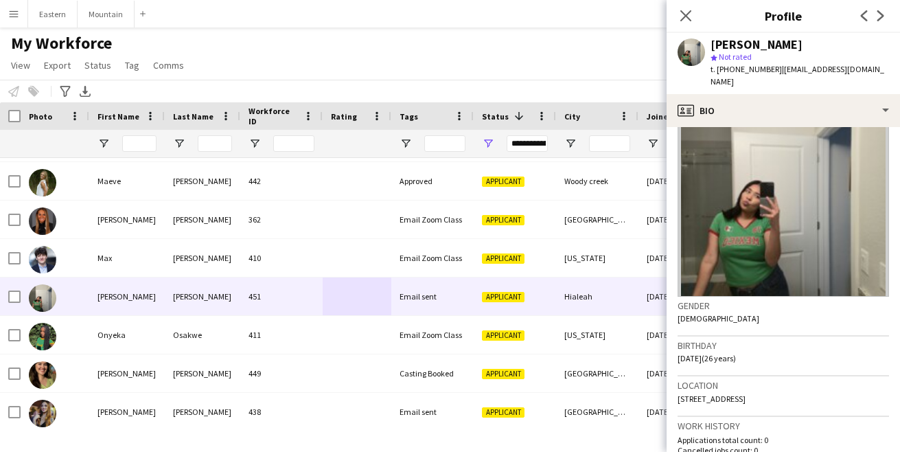
drag, startPoint x: 836, startPoint y: 385, endPoint x: 890, endPoint y: 386, distance: 54.2
click at [890, 386] on app-crew-profile-bio "Gender Female Birthday 09-15-1998 (26 years) Location 7234 West 4th Avenue, 723…" at bounding box center [783, 289] width 233 height 325
copy span "Hialeah, 33014"
